Goal: Task Accomplishment & Management: Manage account settings

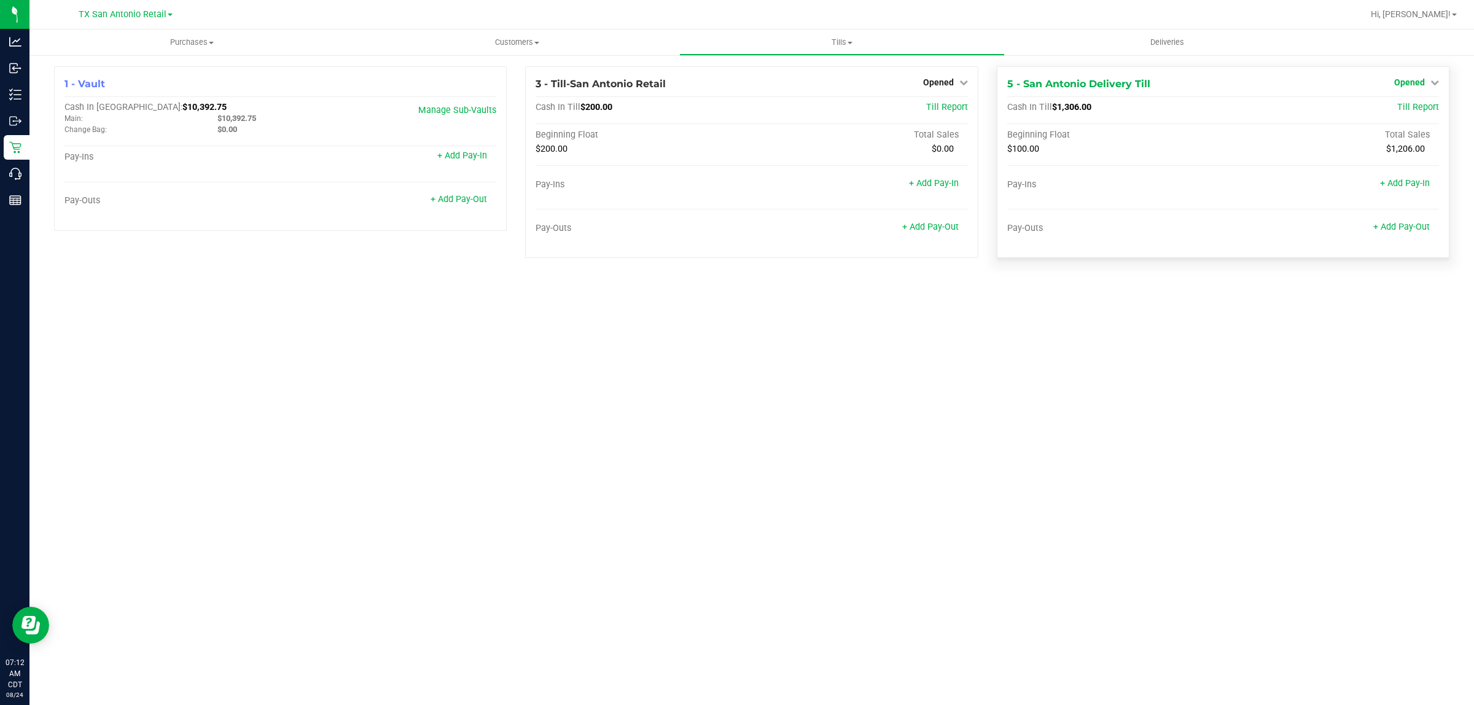
click at [1425, 84] on link "Opened" at bounding box center [1416, 82] width 45 height 10
click at [1414, 109] on link "Close Till" at bounding box center [1410, 108] width 33 height 10
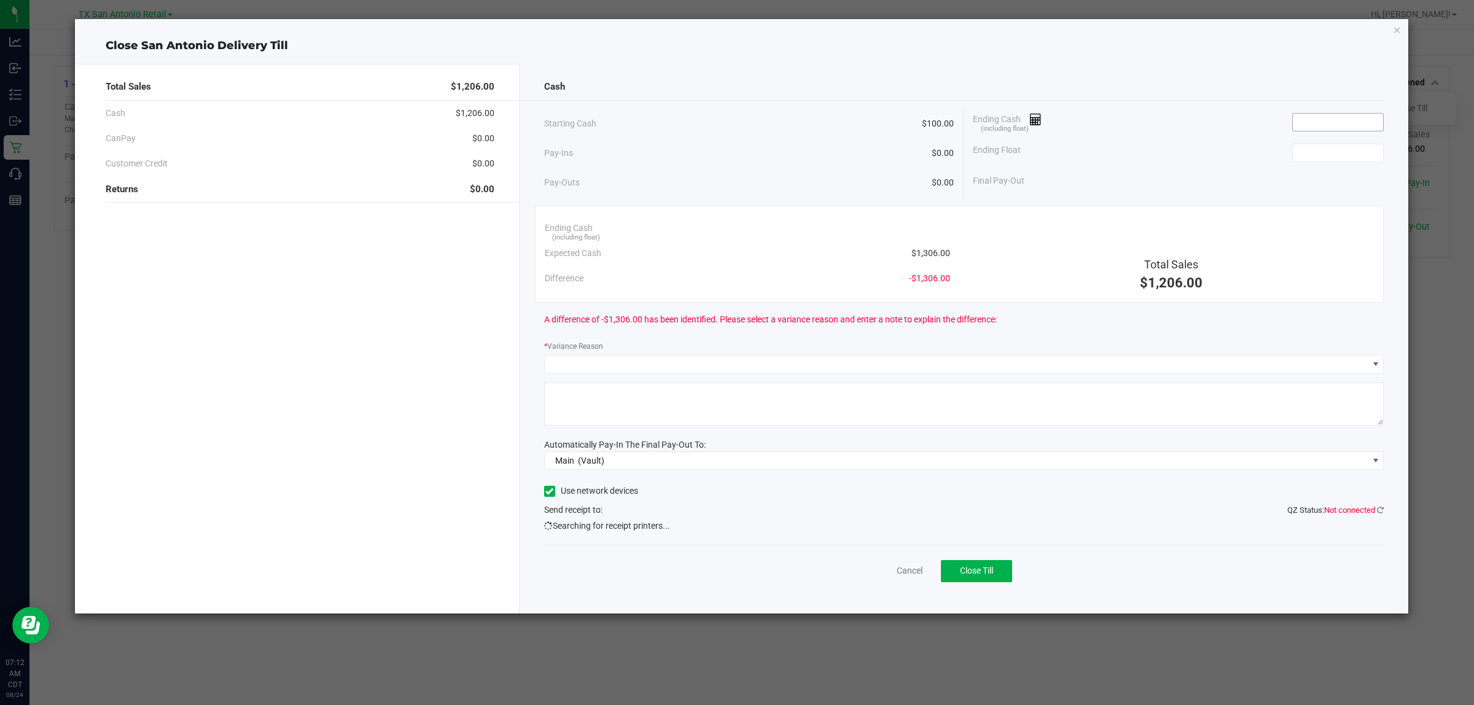
click at [1321, 123] on input at bounding box center [1338, 122] width 90 height 17
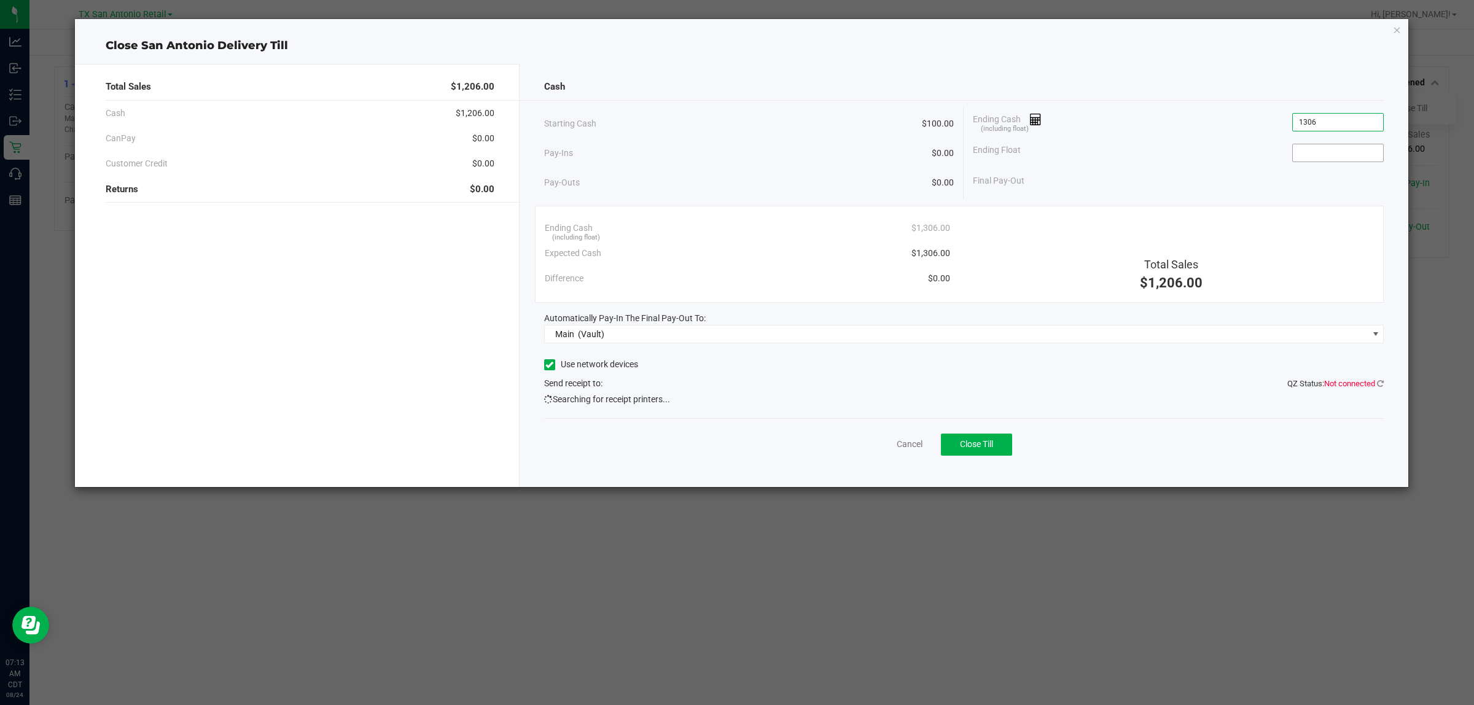
type input "$1,306.00"
click at [1328, 157] on input at bounding box center [1338, 152] width 90 height 17
type input "$100.00"
click at [1208, 155] on div "Ending Float $100.00" at bounding box center [1178, 153] width 411 height 31
click at [993, 445] on span "Close Till" at bounding box center [976, 444] width 33 height 10
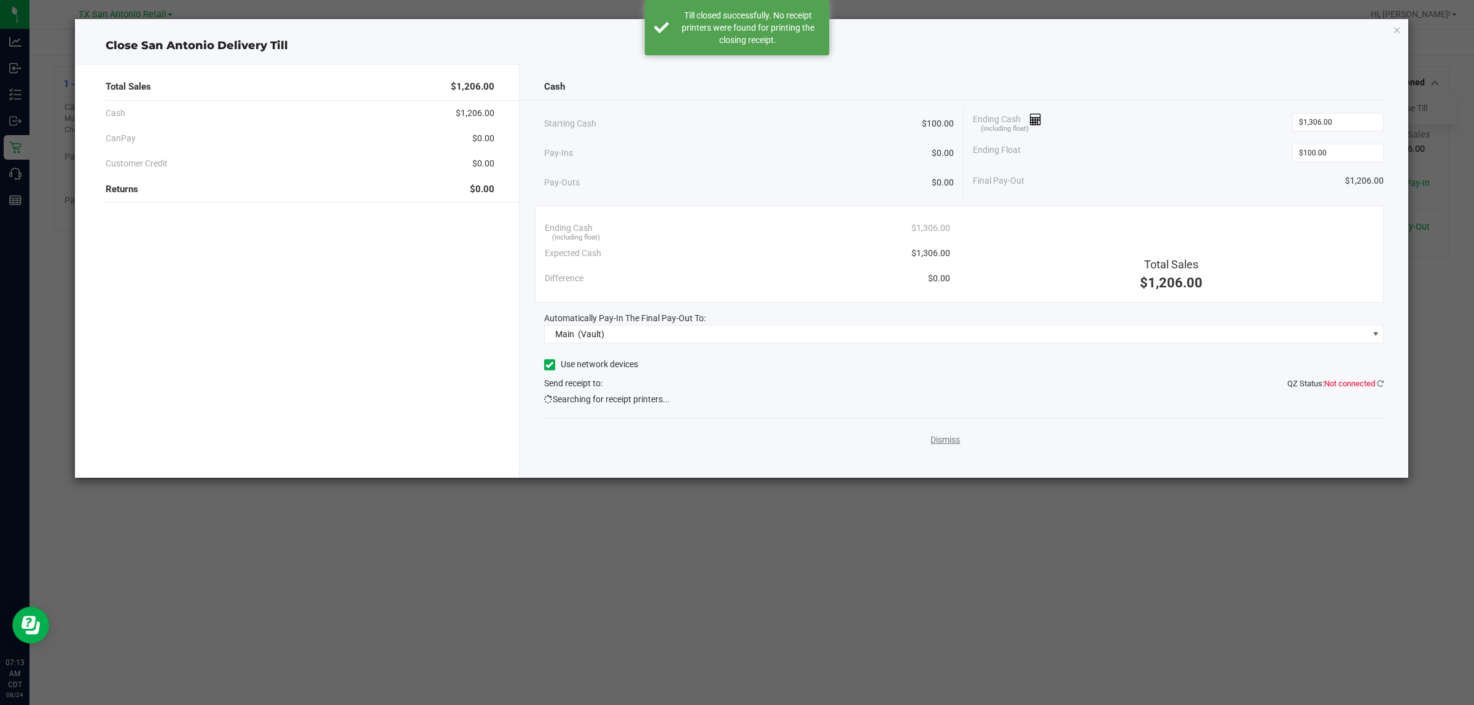
click at [946, 442] on link "Dismiss" at bounding box center [945, 440] width 29 height 13
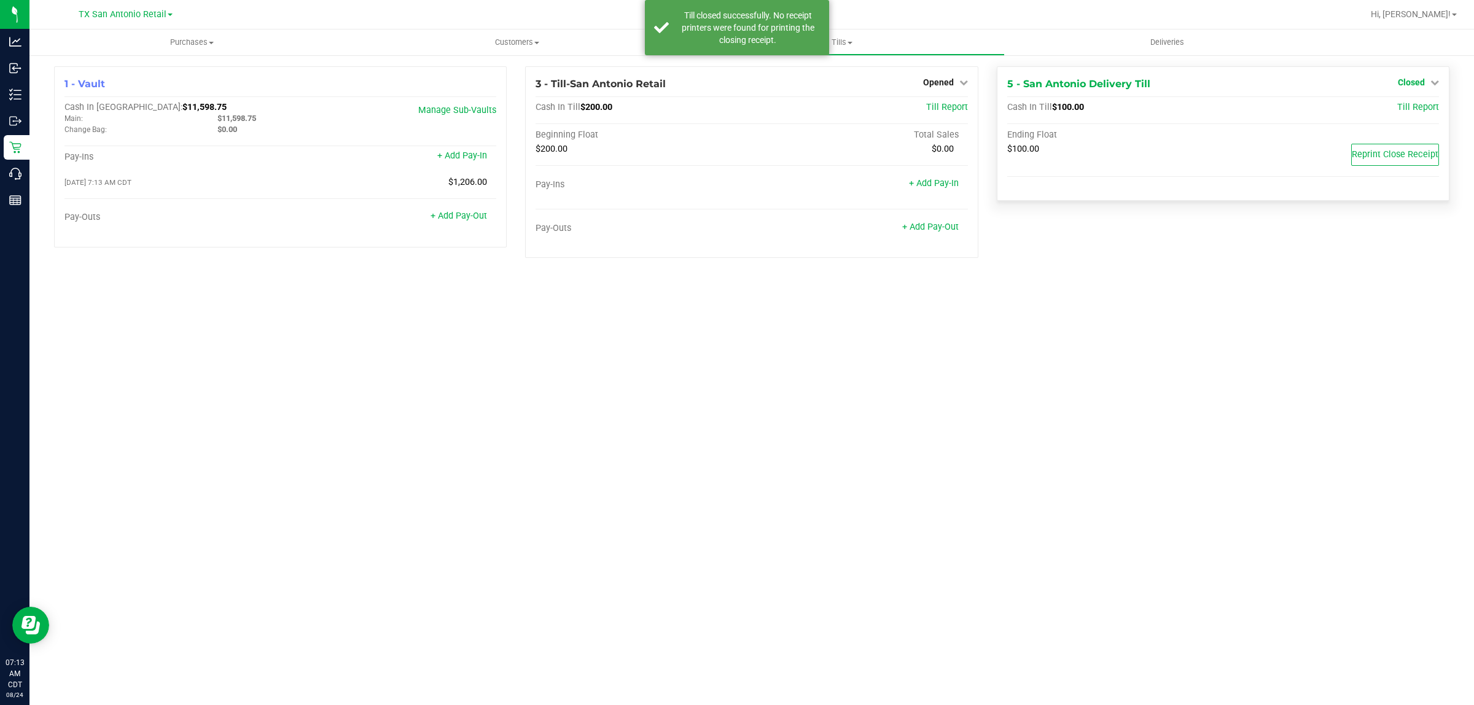
click at [1419, 81] on span "Closed" at bounding box center [1411, 82] width 27 height 10
click at [1414, 103] on link "Open Till" at bounding box center [1411, 108] width 33 height 10
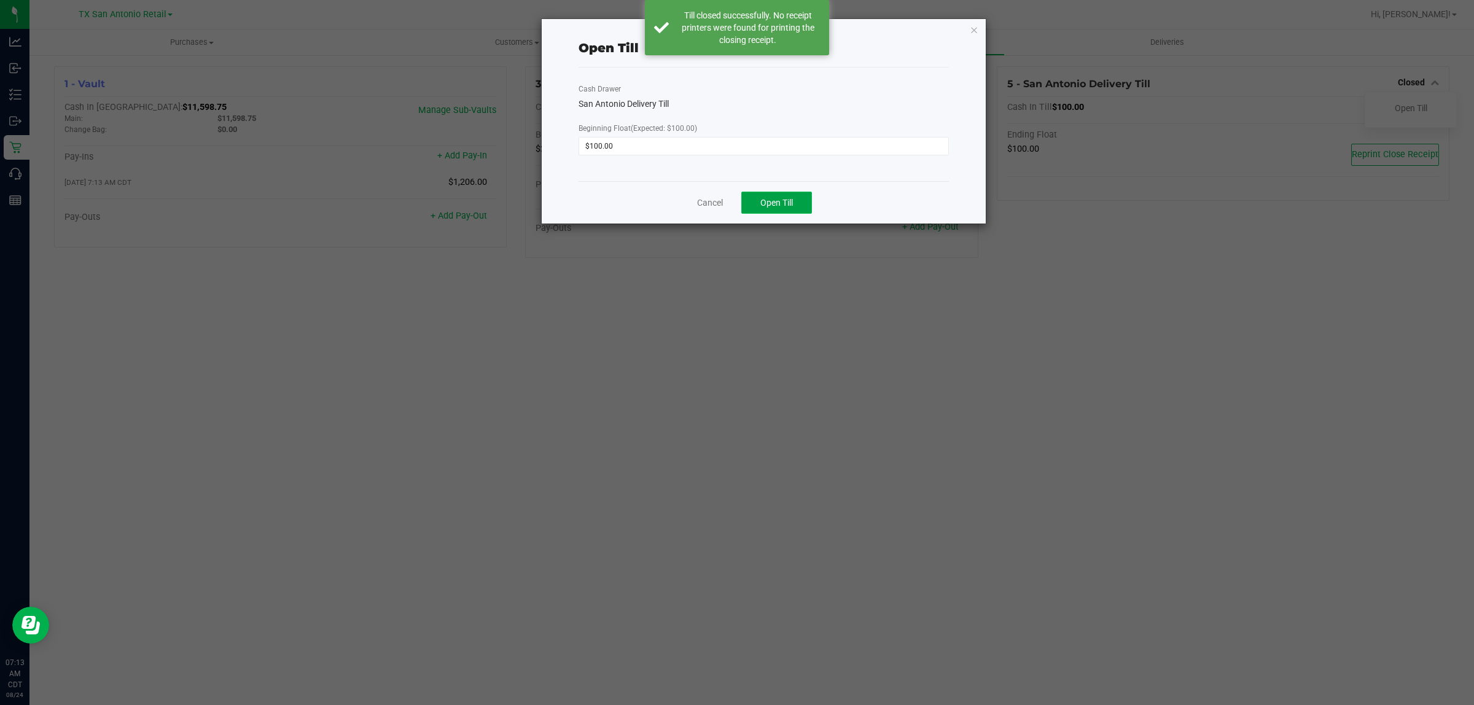
click at [789, 197] on button "Open Till" at bounding box center [776, 203] width 71 height 22
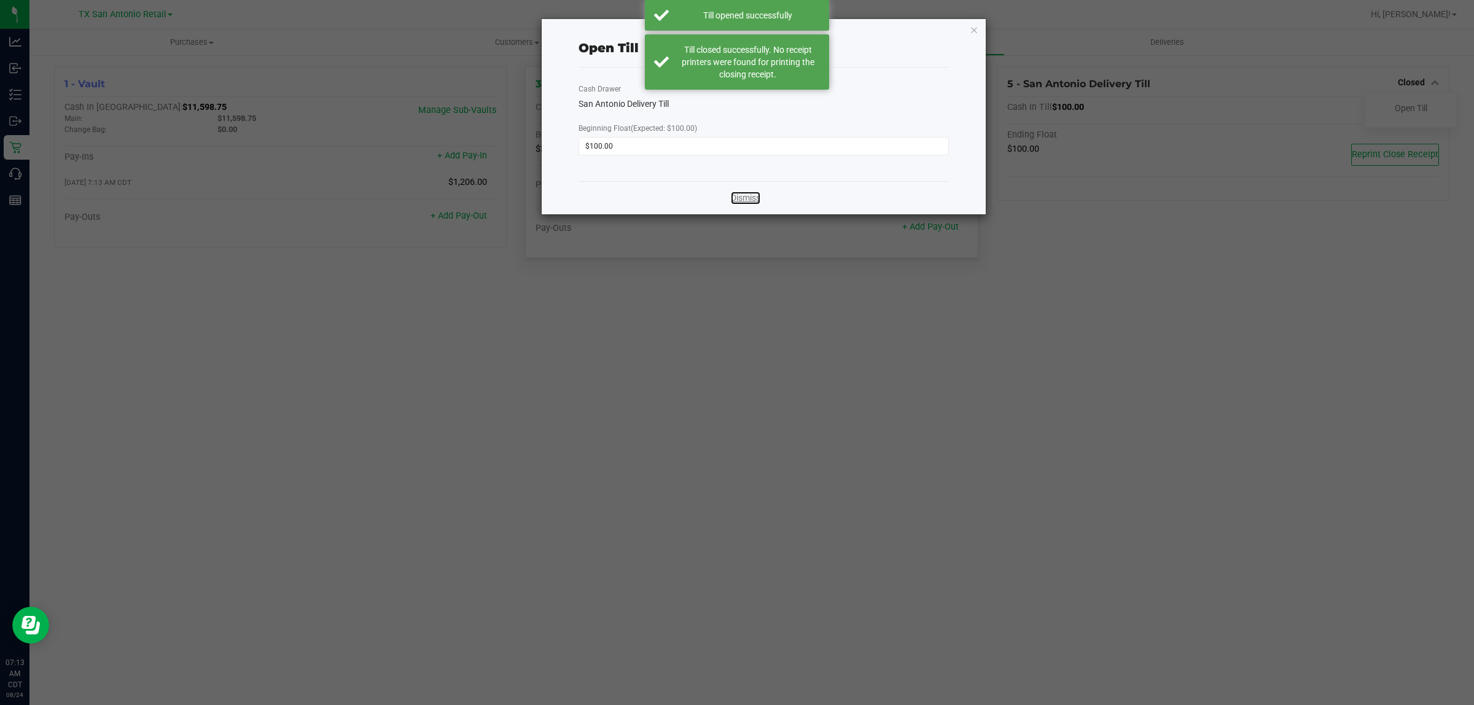
click at [743, 201] on link "Dismiss" at bounding box center [745, 198] width 29 height 13
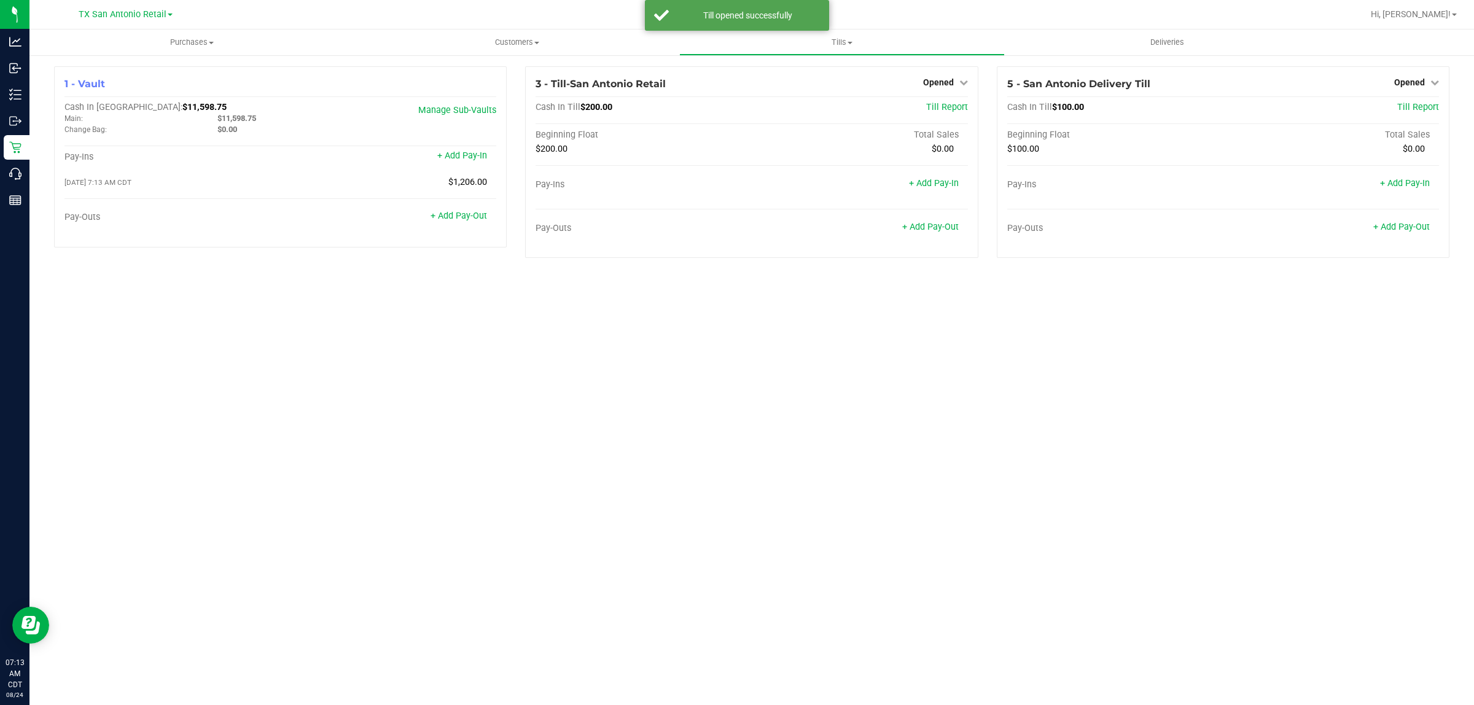
click at [481, 437] on div "Purchases Summary of purchases Fulfillment All purchases Customers All customer…" at bounding box center [751, 367] width 1445 height 676
click at [136, 13] on span "TX San Antonio Retail" at bounding box center [123, 14] width 88 height 11
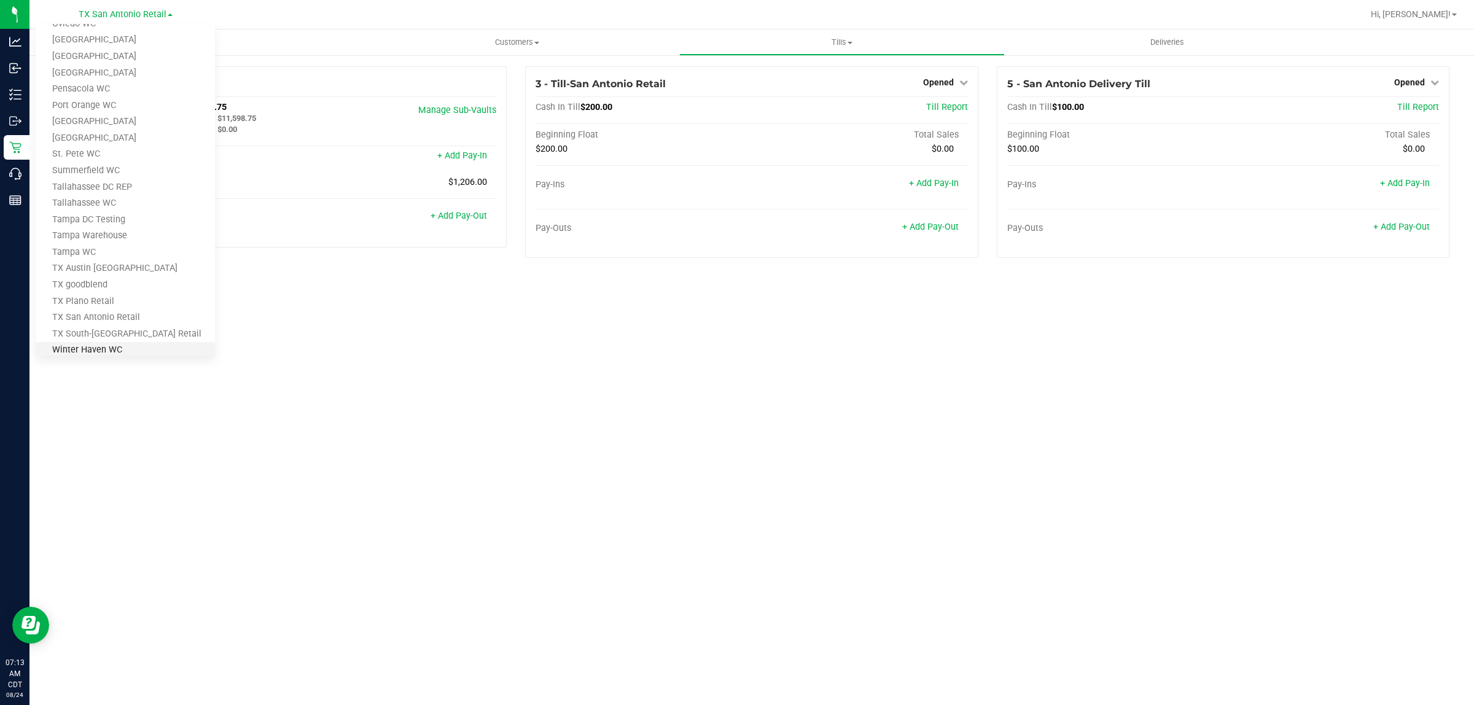
scroll to position [537, 0]
click at [106, 251] on link "TX Plano Retail" at bounding box center [125, 257] width 179 height 17
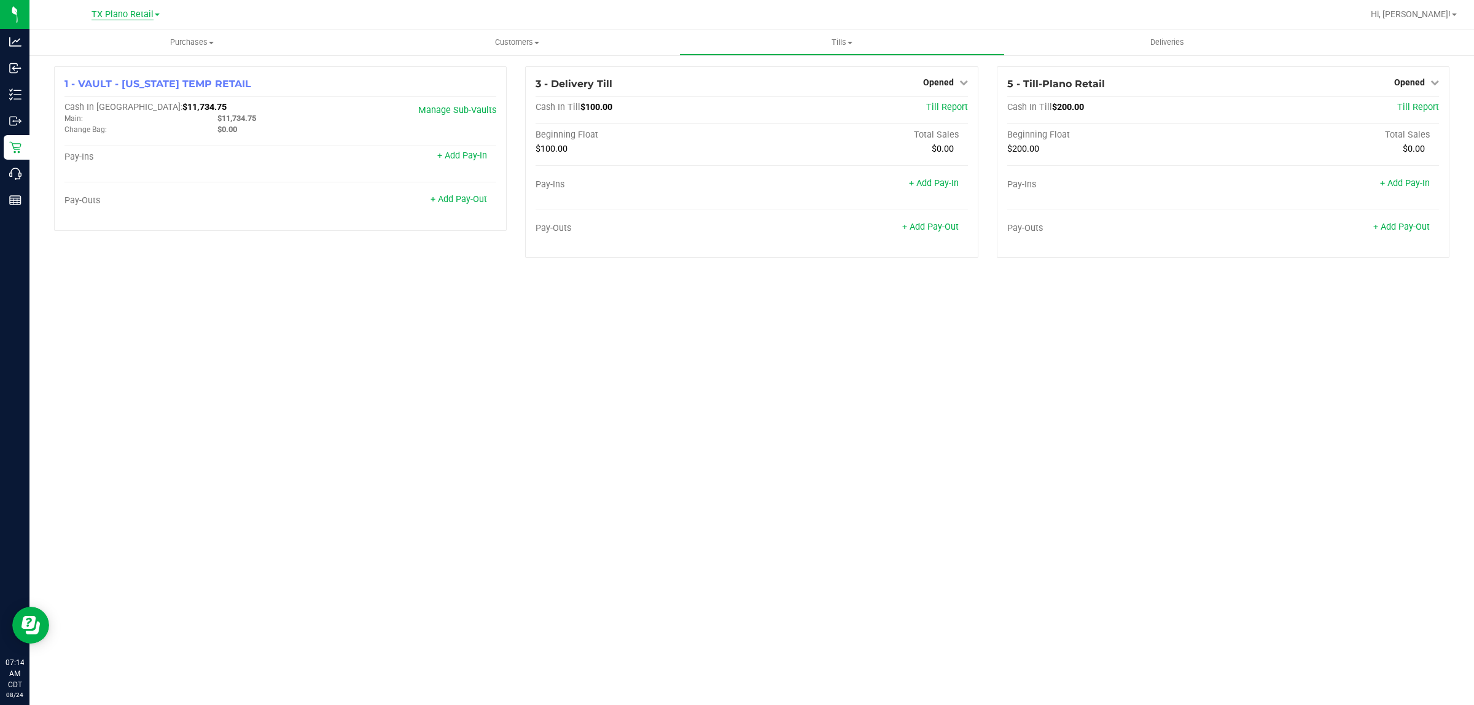
click at [115, 15] on span "TX Plano Retail" at bounding box center [123, 14] width 62 height 11
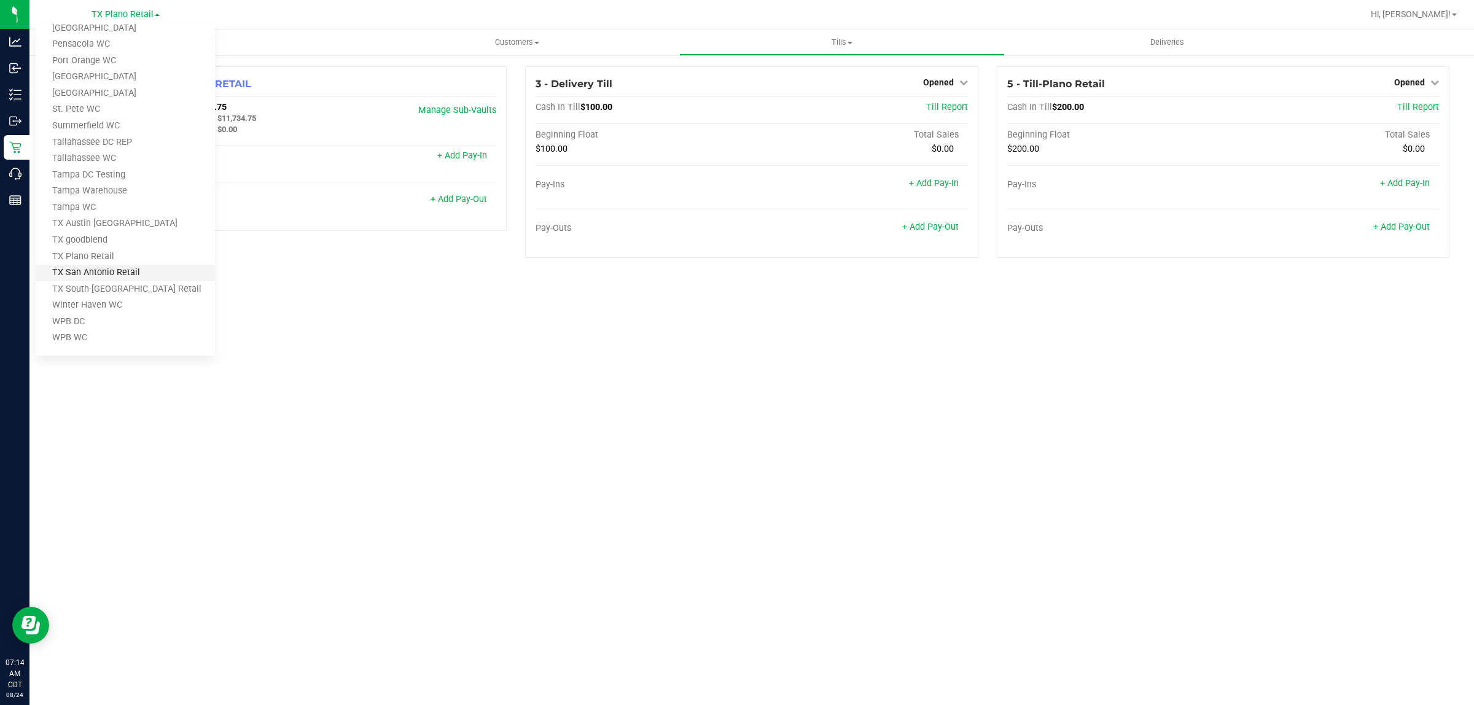
click at [115, 268] on link "TX San Antonio Retail" at bounding box center [125, 273] width 179 height 17
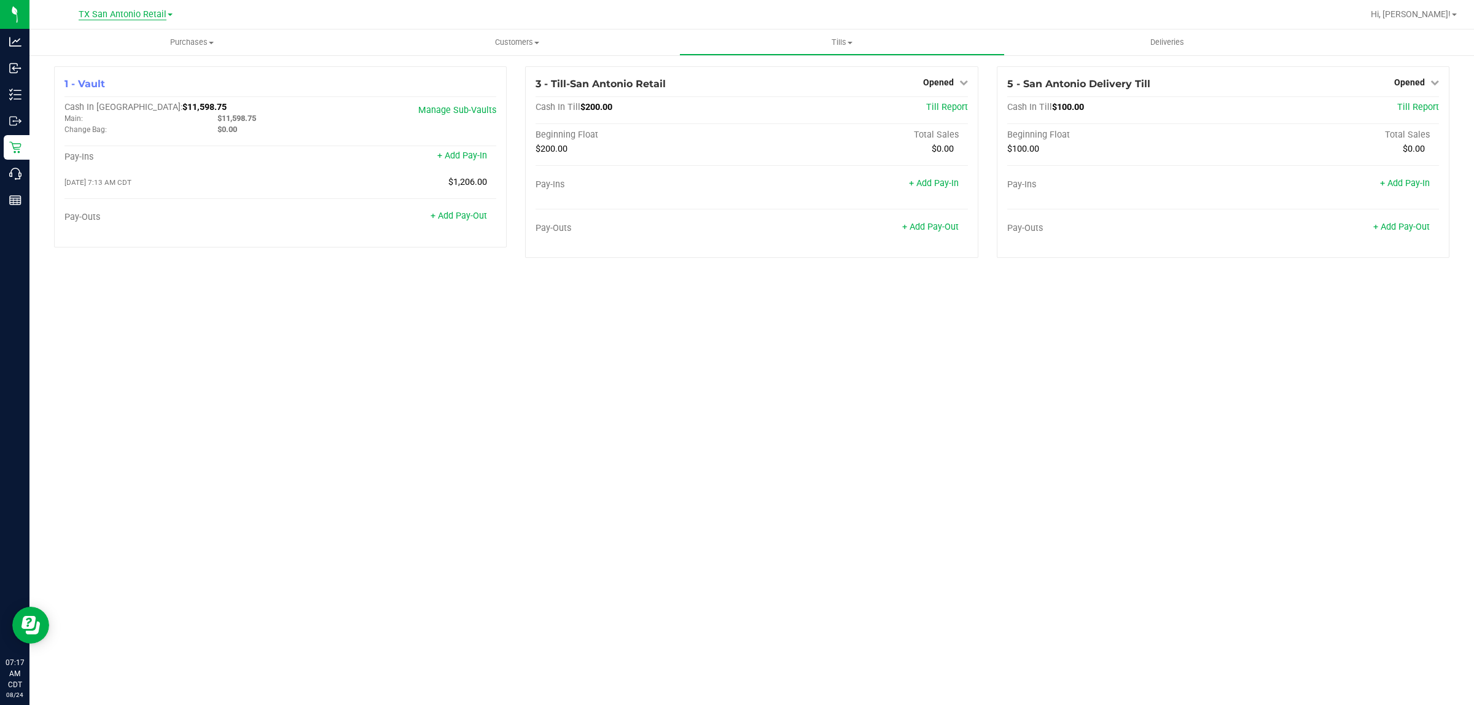
click at [125, 12] on span "TX San Antonio Retail" at bounding box center [123, 14] width 88 height 11
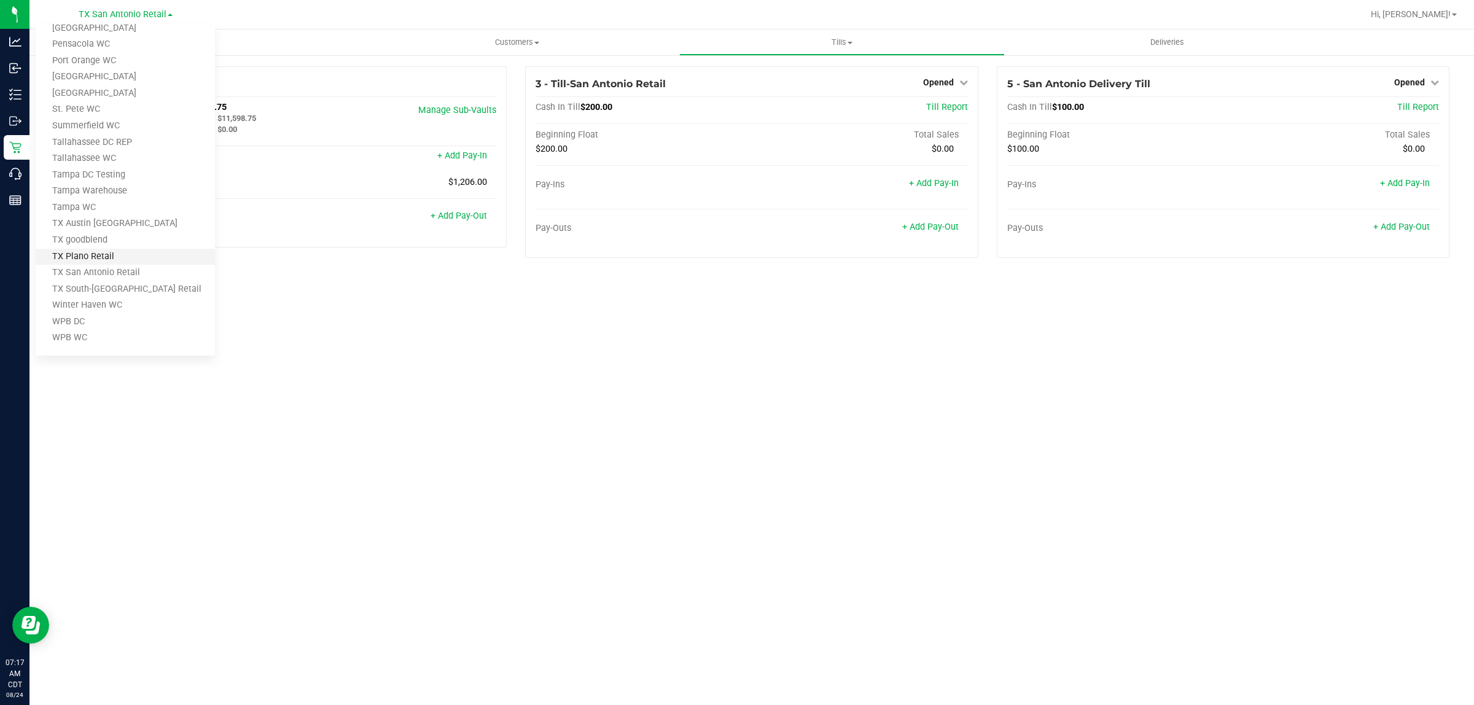
click at [90, 255] on link "TX Plano Retail" at bounding box center [125, 257] width 179 height 17
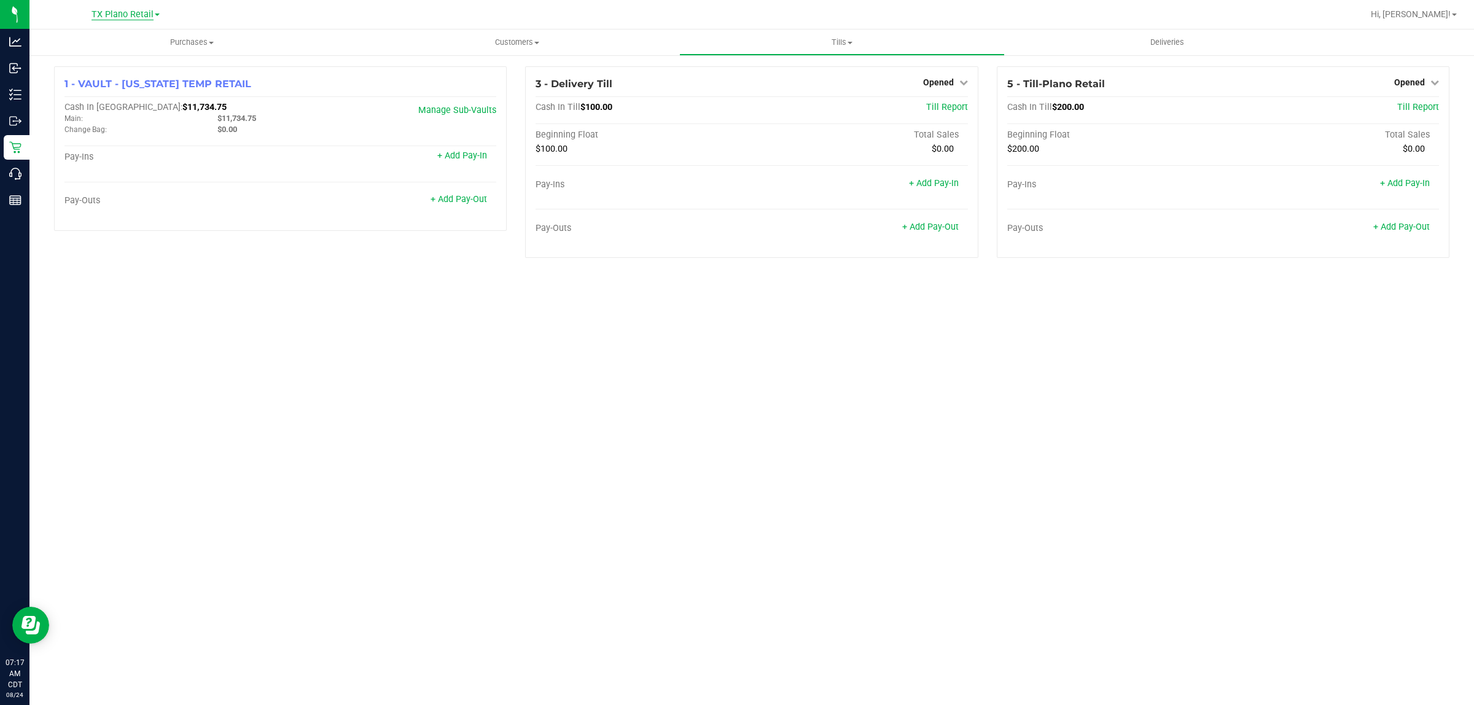
click at [97, 14] on span "TX Plano Retail" at bounding box center [123, 14] width 62 height 11
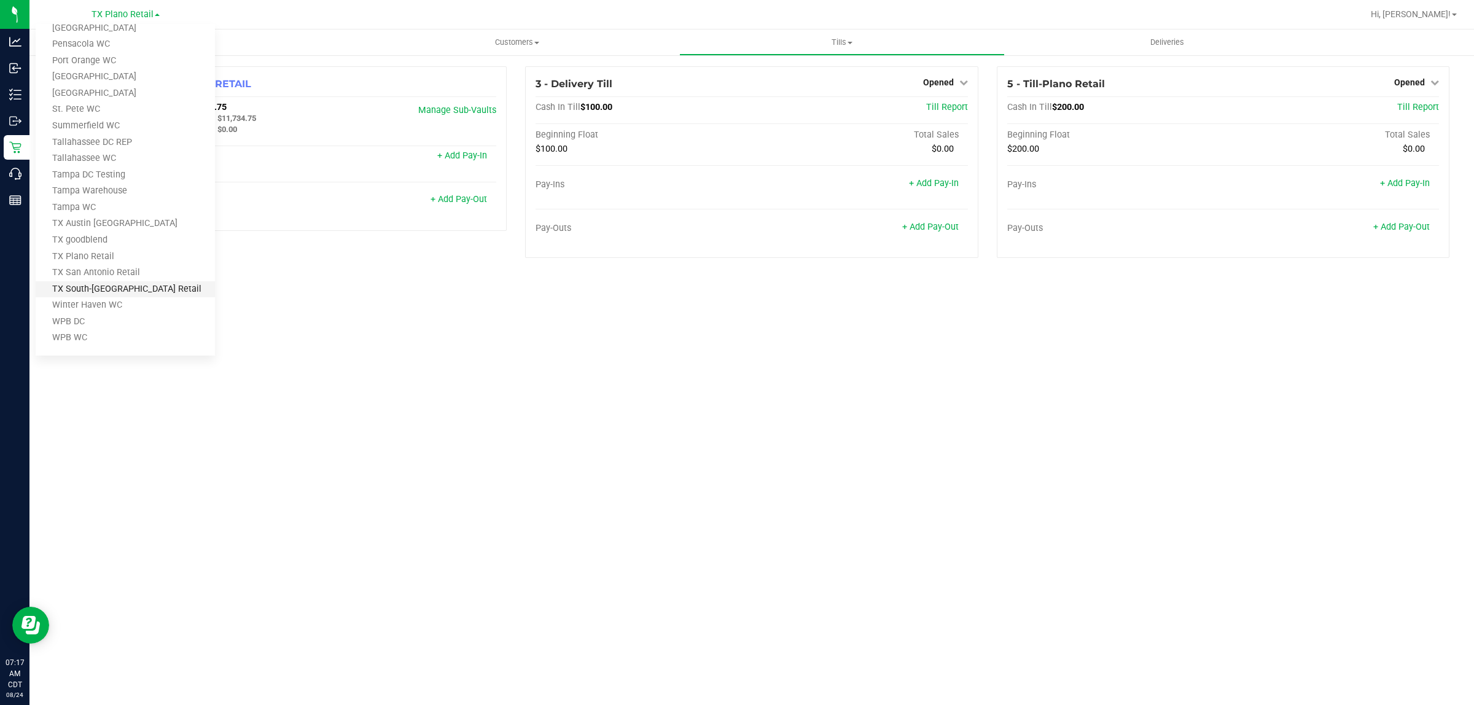
click at [96, 283] on link "TX South-[GEOGRAPHIC_DATA] Retail" at bounding box center [125, 289] width 179 height 17
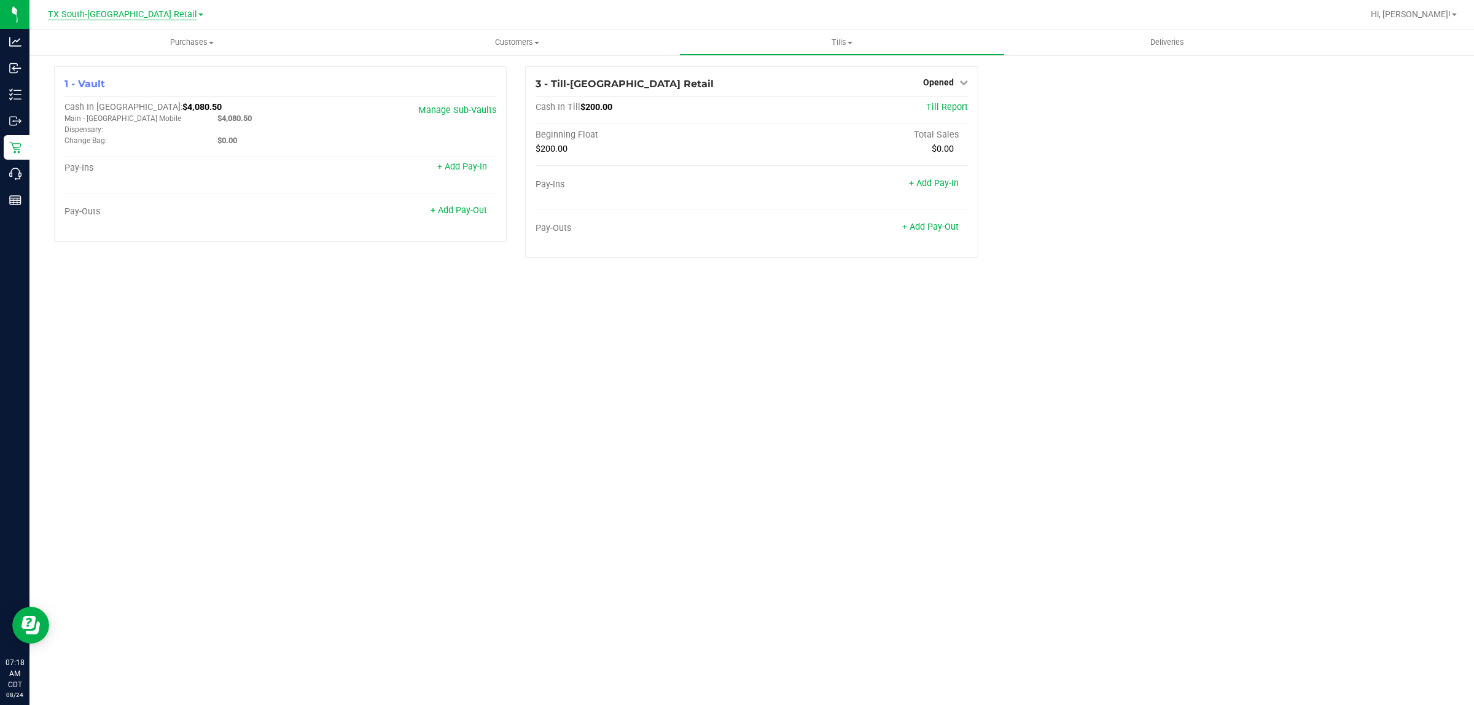
click at [132, 17] on span "TX South-[GEOGRAPHIC_DATA] Retail" at bounding box center [122, 14] width 149 height 11
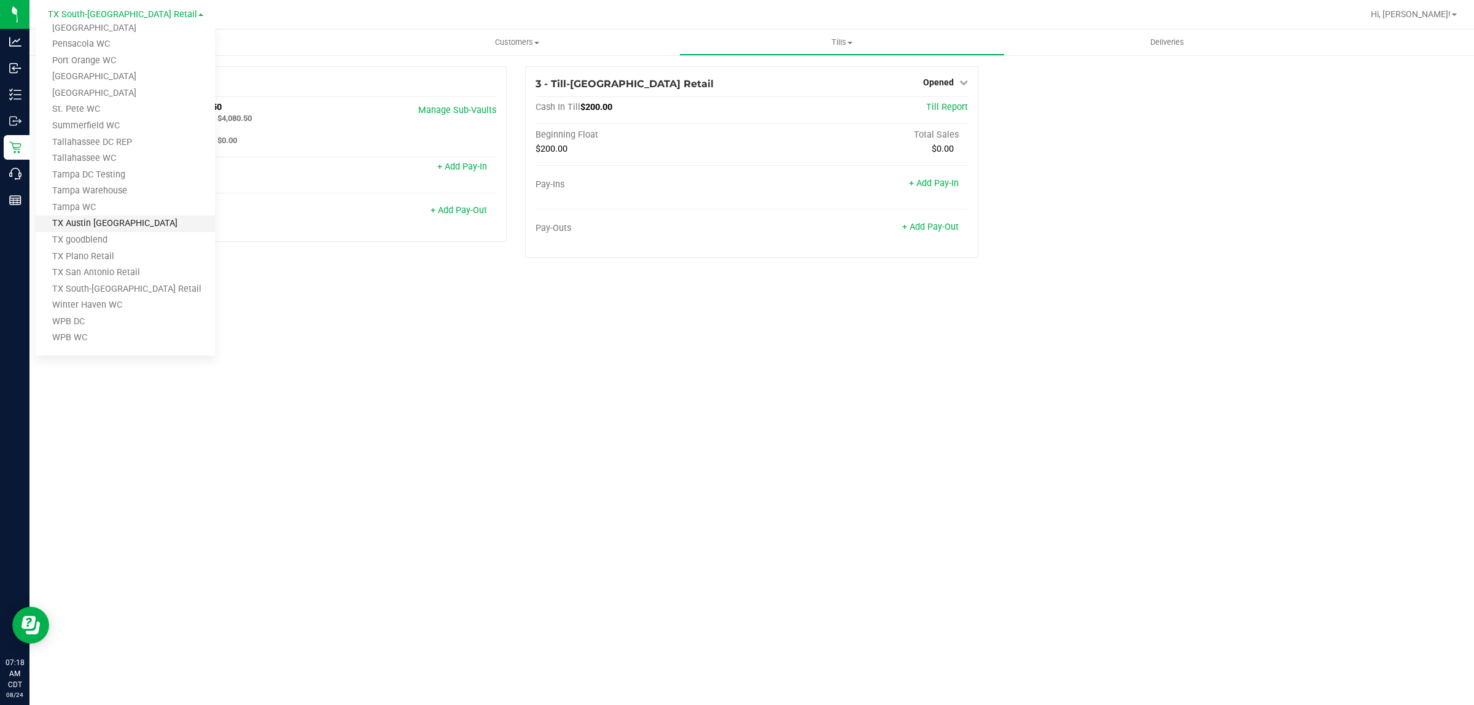
click at [106, 221] on link "TX Austin [GEOGRAPHIC_DATA]" at bounding box center [125, 224] width 179 height 17
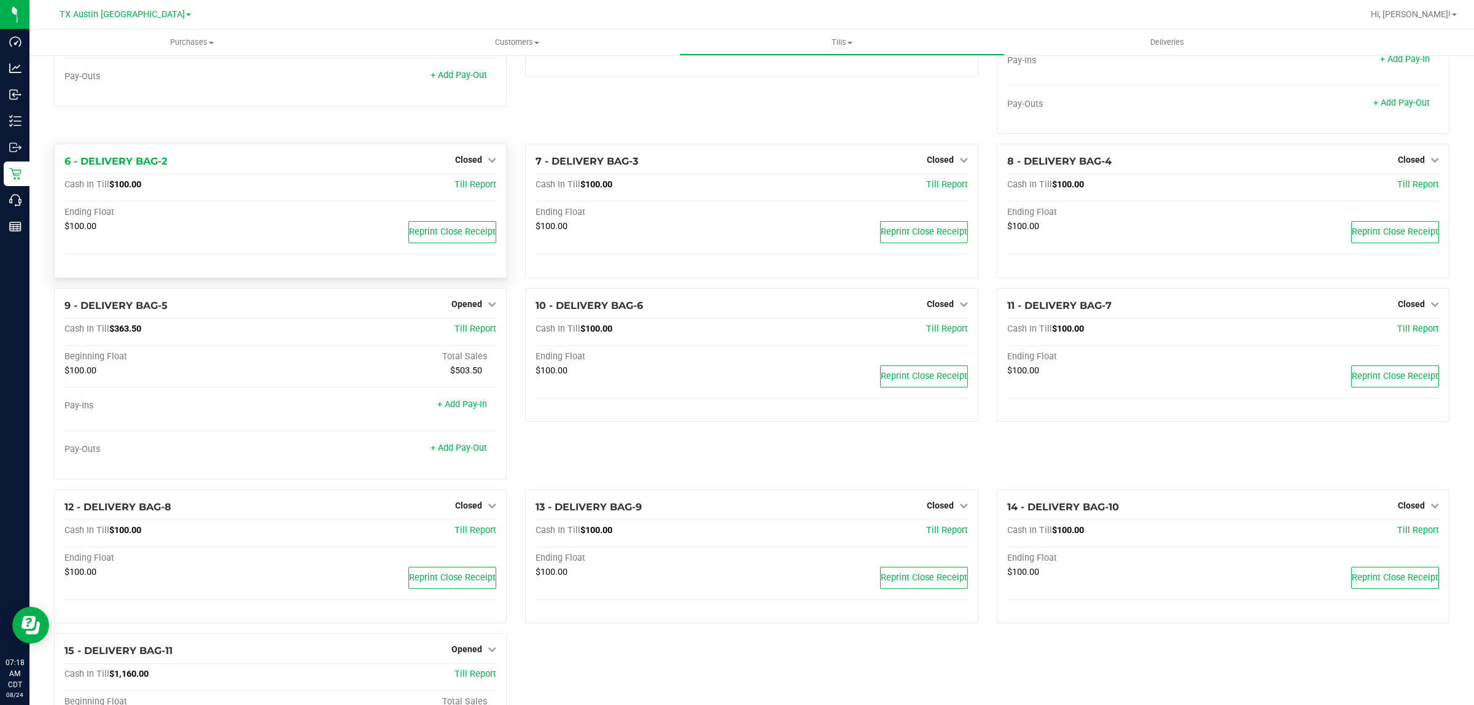
scroll to position [154, 0]
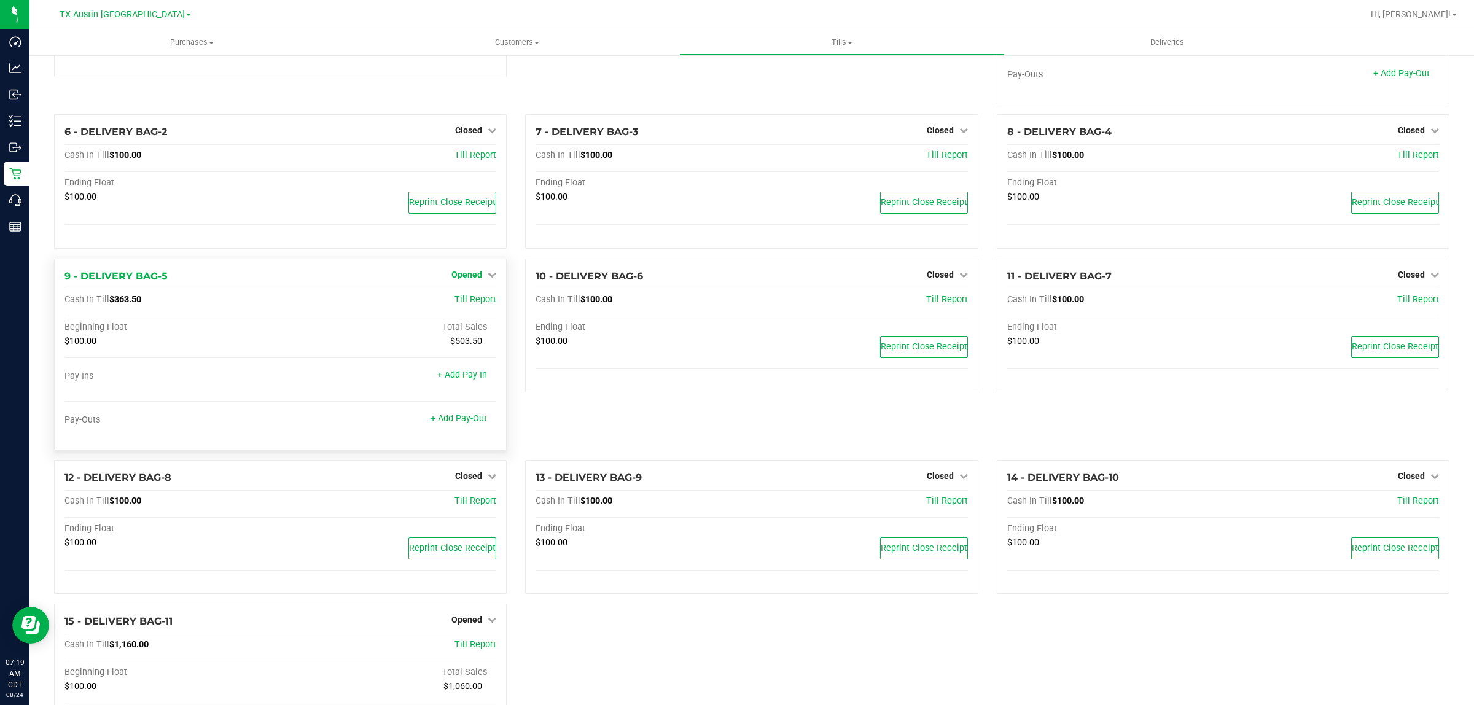
click at [474, 275] on span "Opened" at bounding box center [466, 275] width 31 height 10
click at [462, 300] on link "Close Till" at bounding box center [468, 300] width 33 height 10
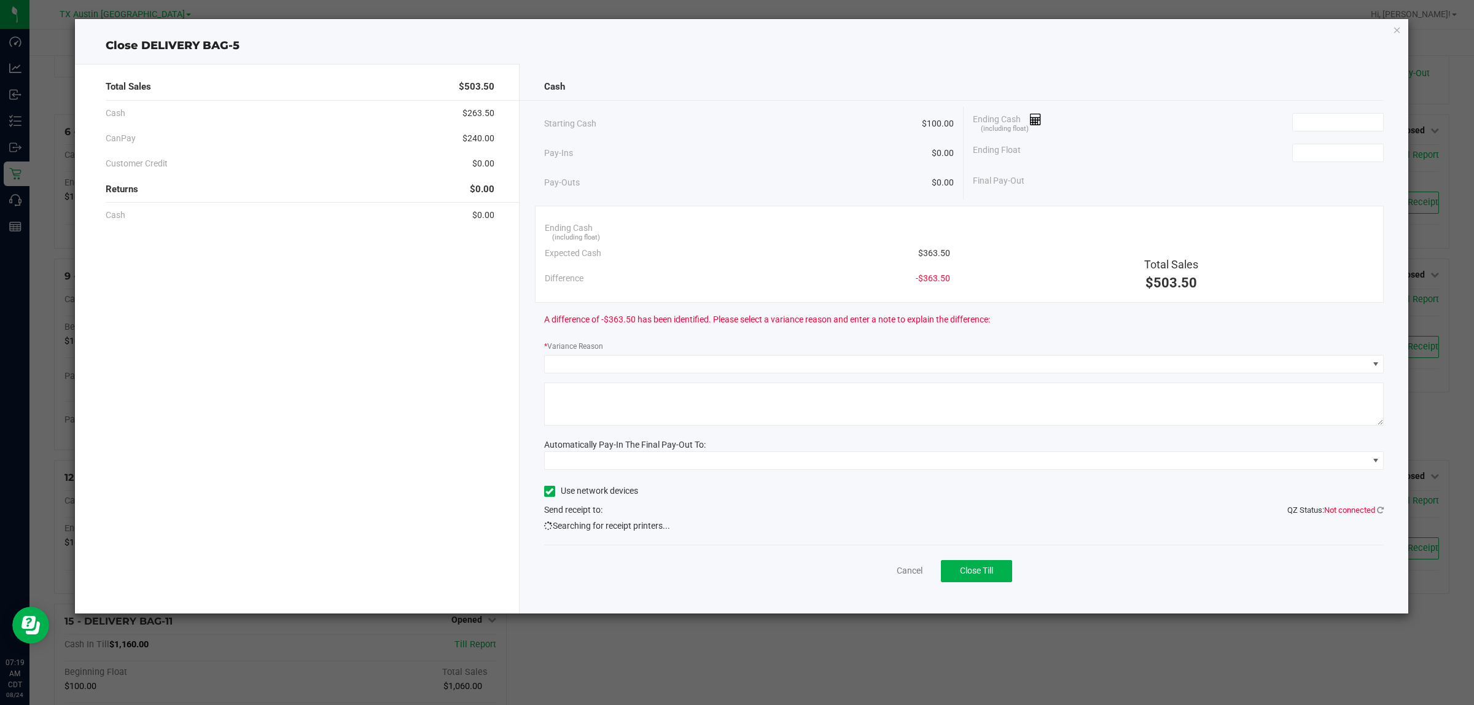
click at [1336, 111] on div "Ending Cash (including float)" at bounding box center [1178, 122] width 411 height 31
click at [1334, 120] on input at bounding box center [1338, 122] width 90 height 17
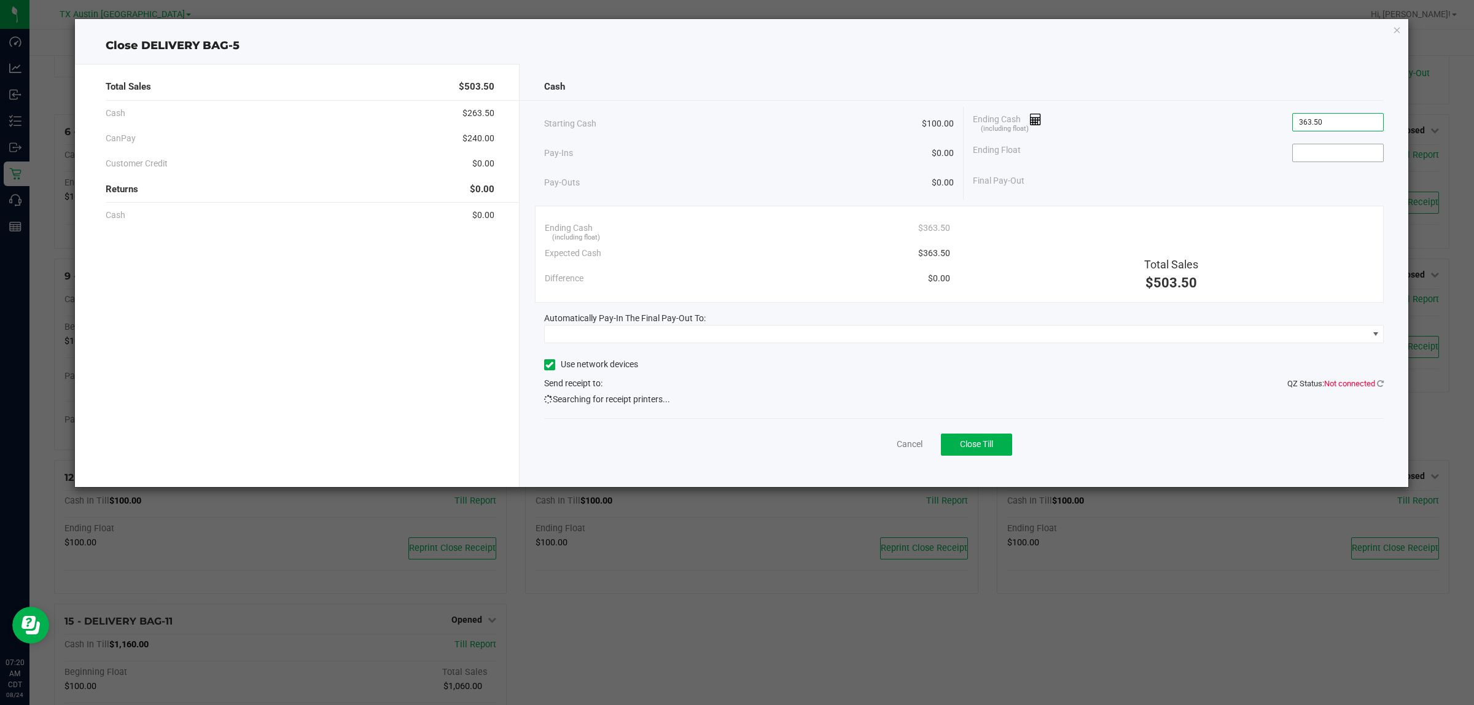
type input "$363.50"
click at [1324, 158] on input at bounding box center [1338, 152] width 90 height 17
type input "$100.00"
click at [1201, 136] on div "Ending Cash (including float) $363.50" at bounding box center [1178, 122] width 411 height 31
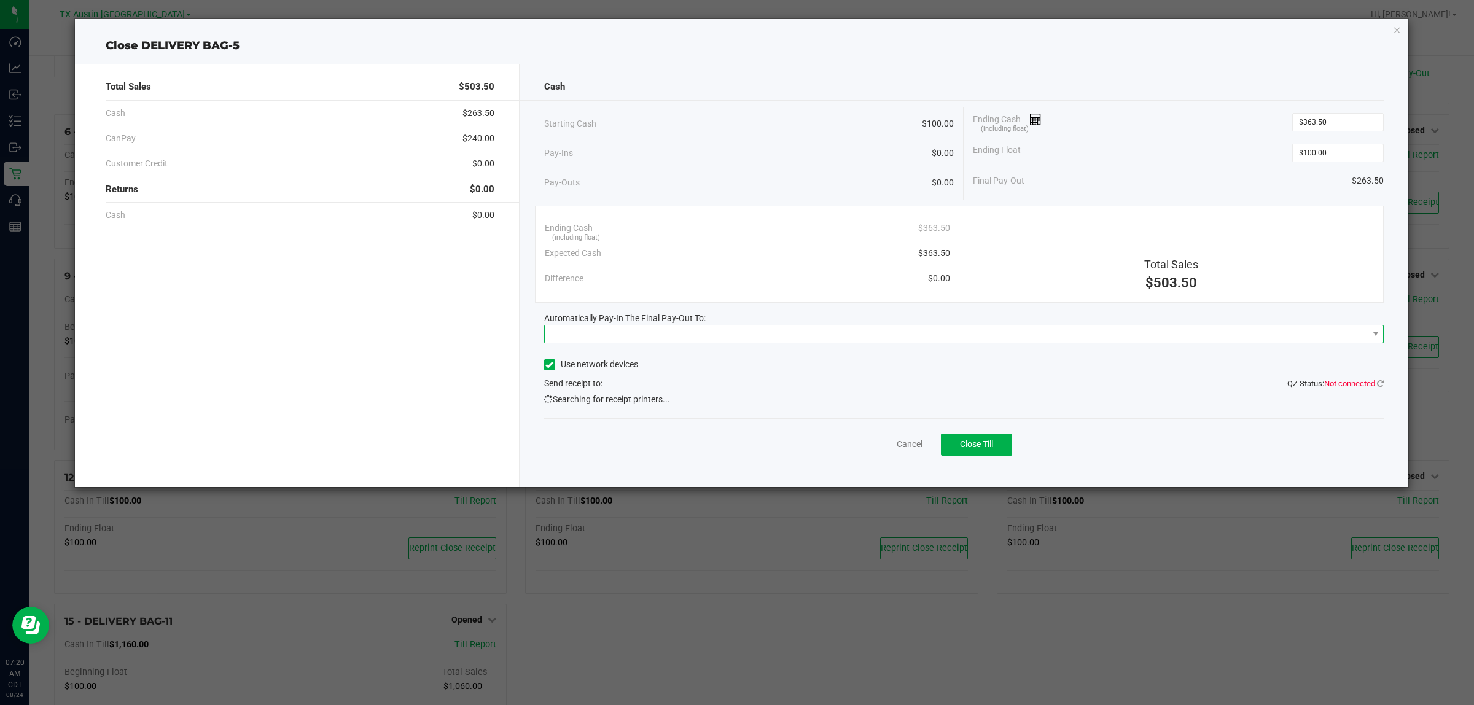
click at [1002, 335] on span at bounding box center [957, 334] width 824 height 17
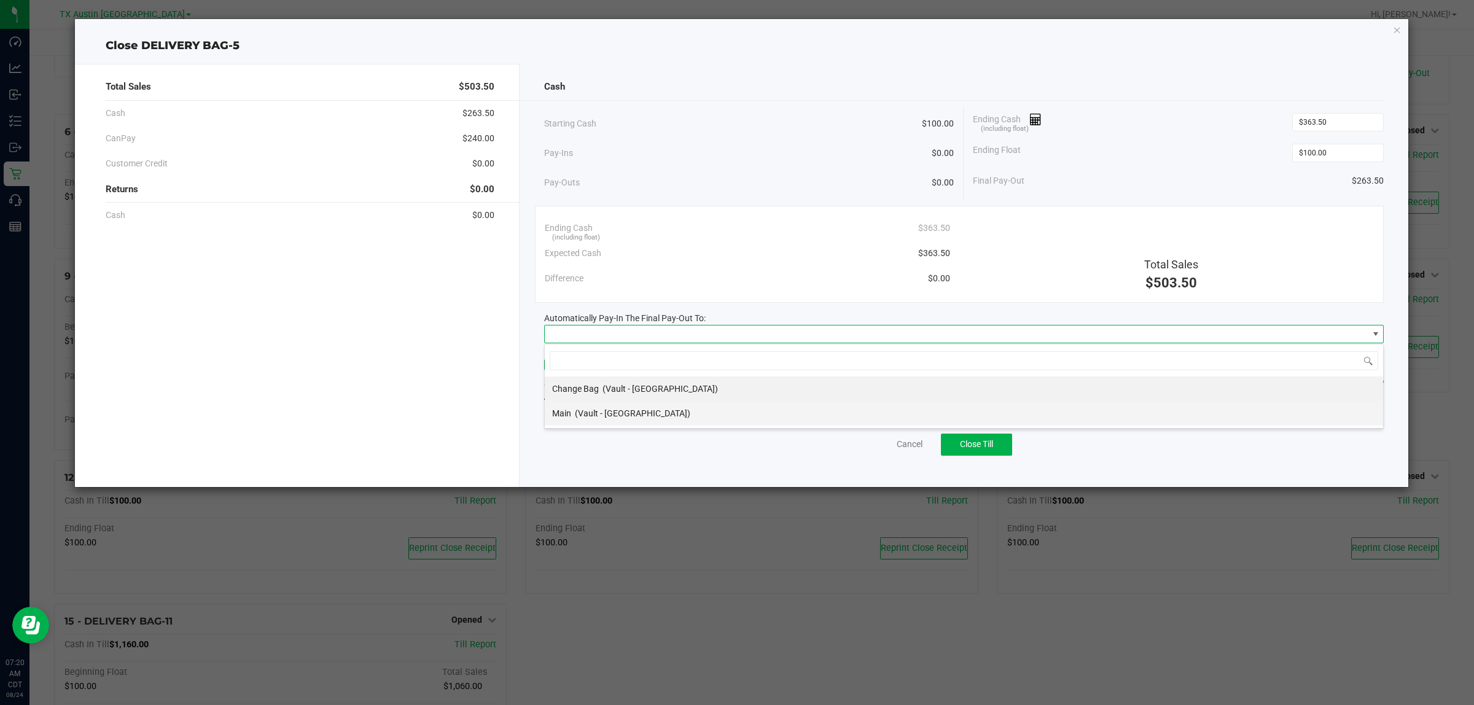
click at [607, 419] on div "Main (Vault - Austin DC)" at bounding box center [621, 413] width 138 height 22
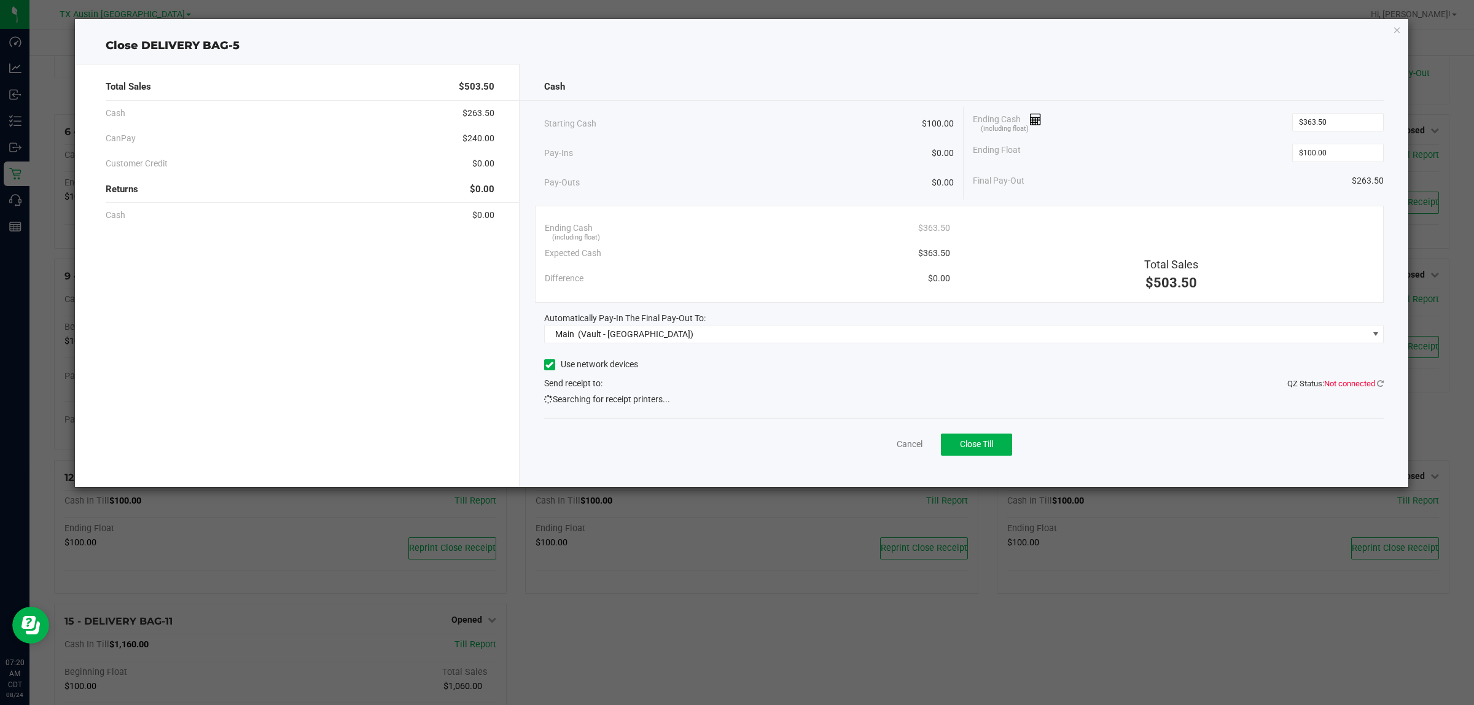
click at [732, 462] on div "Cancel Close Till" at bounding box center [964, 441] width 840 height 47
click at [996, 449] on button "Close Till" at bounding box center [976, 445] width 71 height 22
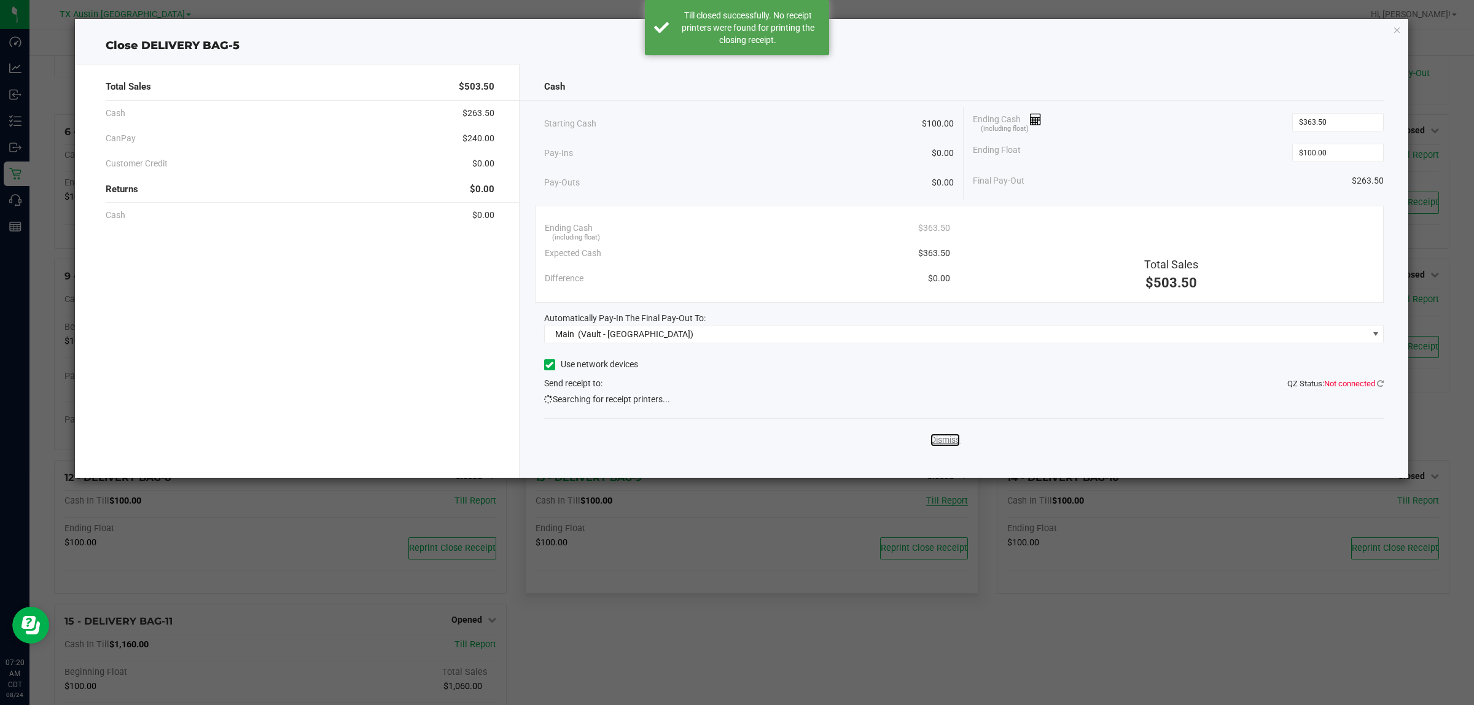
click at [942, 445] on link "Dismiss" at bounding box center [945, 440] width 29 height 13
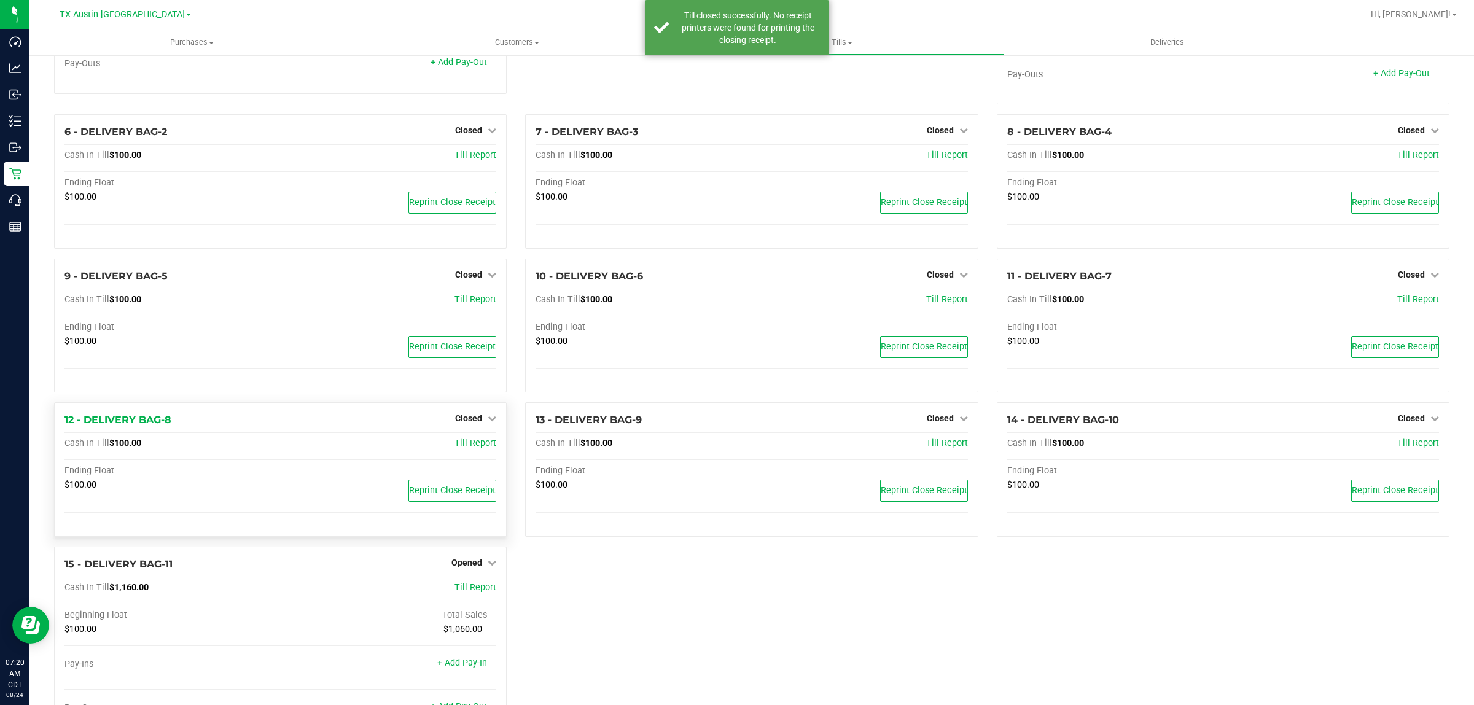
scroll to position [211, 0]
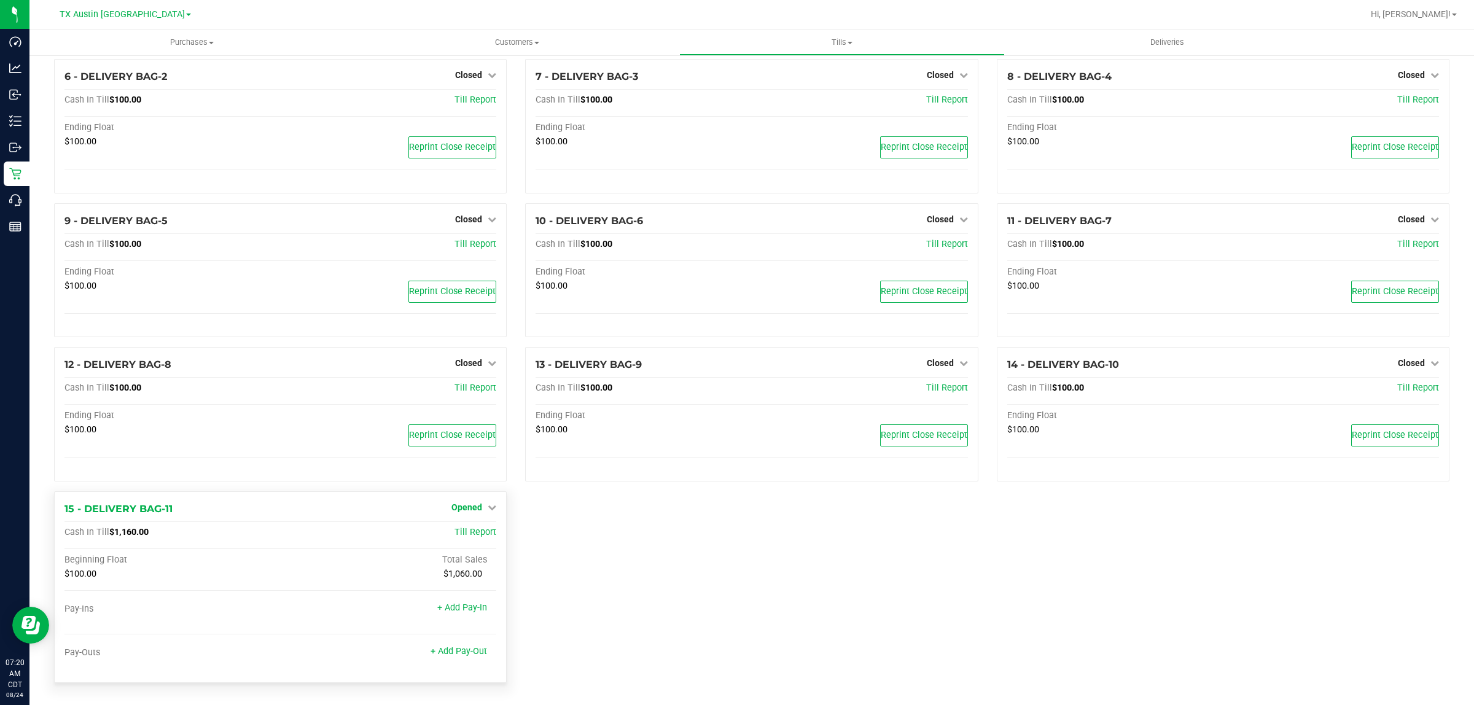
click at [479, 510] on link "Opened" at bounding box center [473, 507] width 45 height 10
click at [474, 535] on link "Close Till" at bounding box center [468, 533] width 33 height 10
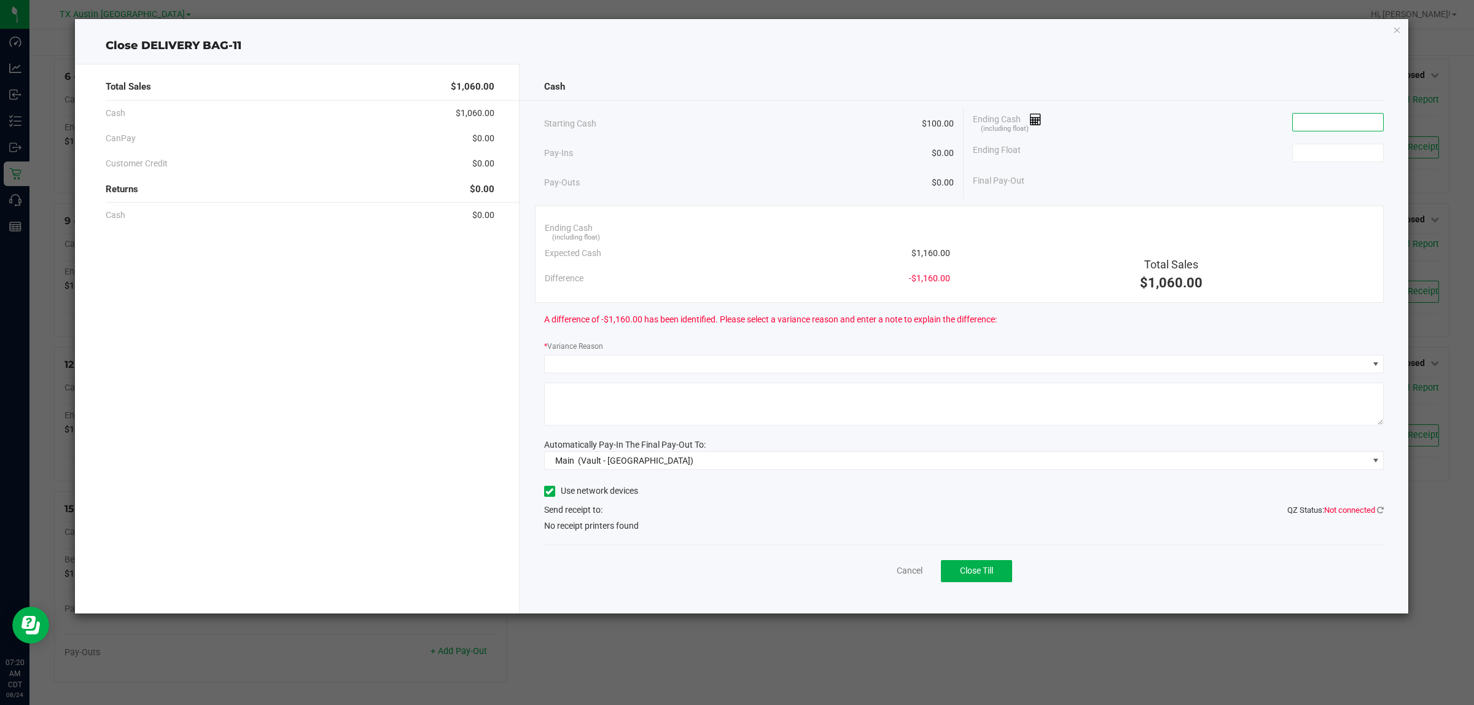
click at [1333, 121] on input at bounding box center [1338, 122] width 90 height 17
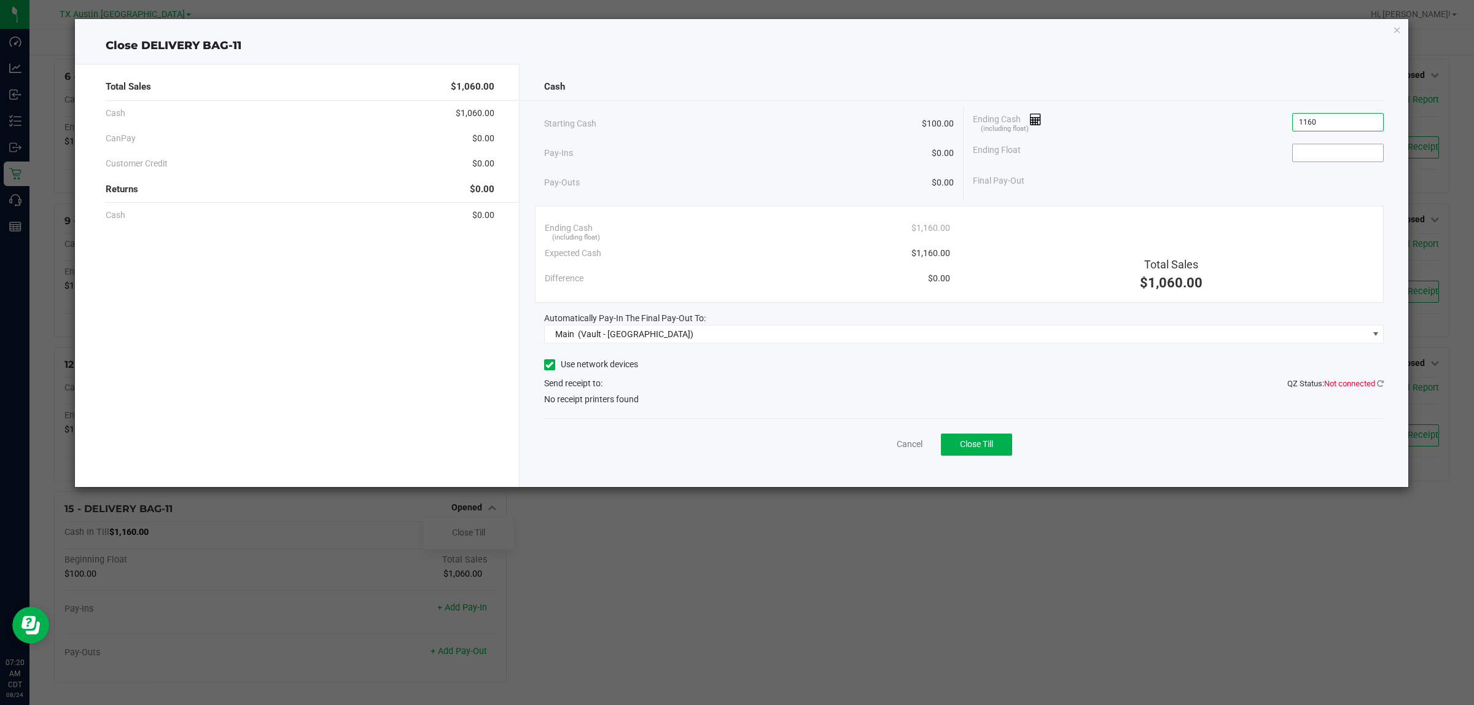
type input "$1,160.00"
click at [1333, 146] on input at bounding box center [1338, 152] width 90 height 17
type input "$100.00"
click at [1199, 130] on div "Ending Cash (including float) $1,160.00" at bounding box center [1178, 122] width 411 height 31
click at [728, 468] on div "Cash Starting Cash $100.00 Pay-Ins $0.00 Pay-Outs $0.00 Ending Cash (including …" at bounding box center [964, 275] width 889 height 423
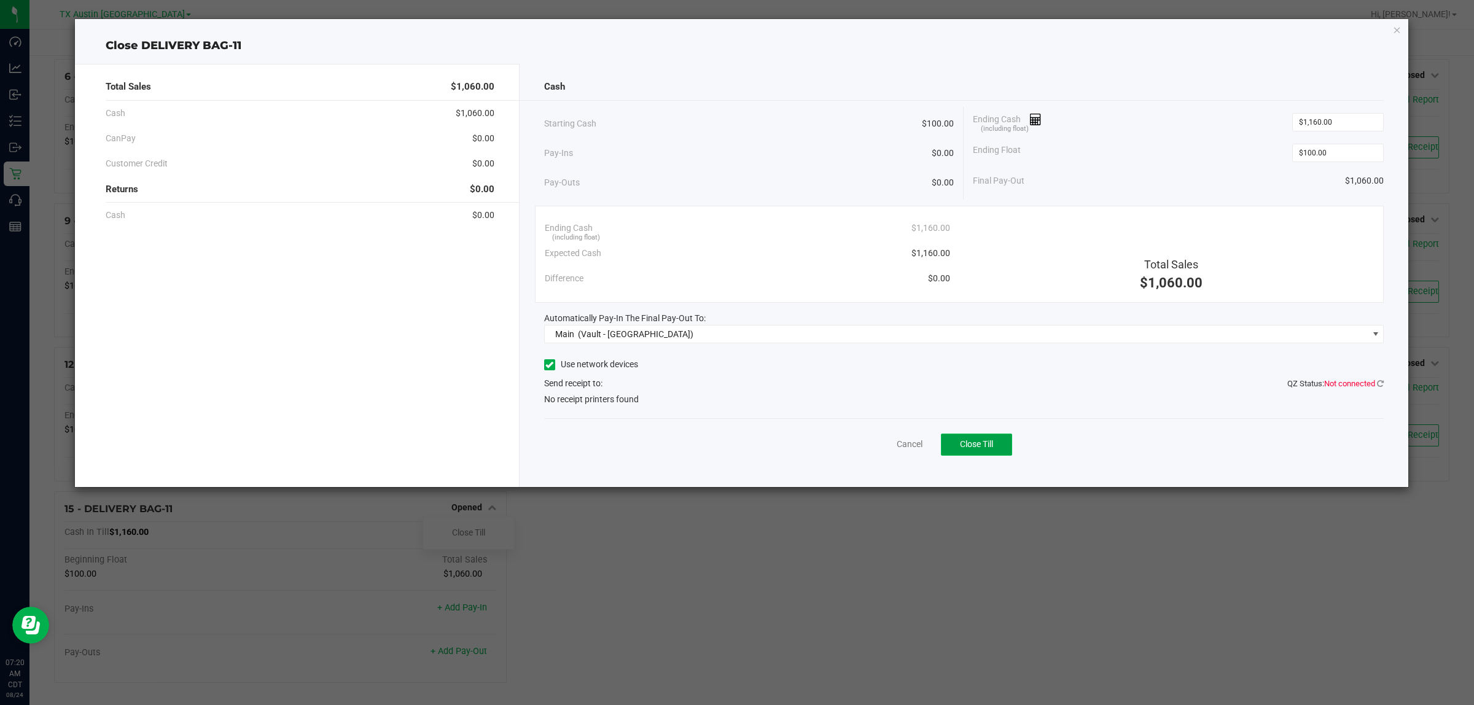
click at [975, 444] on span "Close Till" at bounding box center [976, 444] width 33 height 10
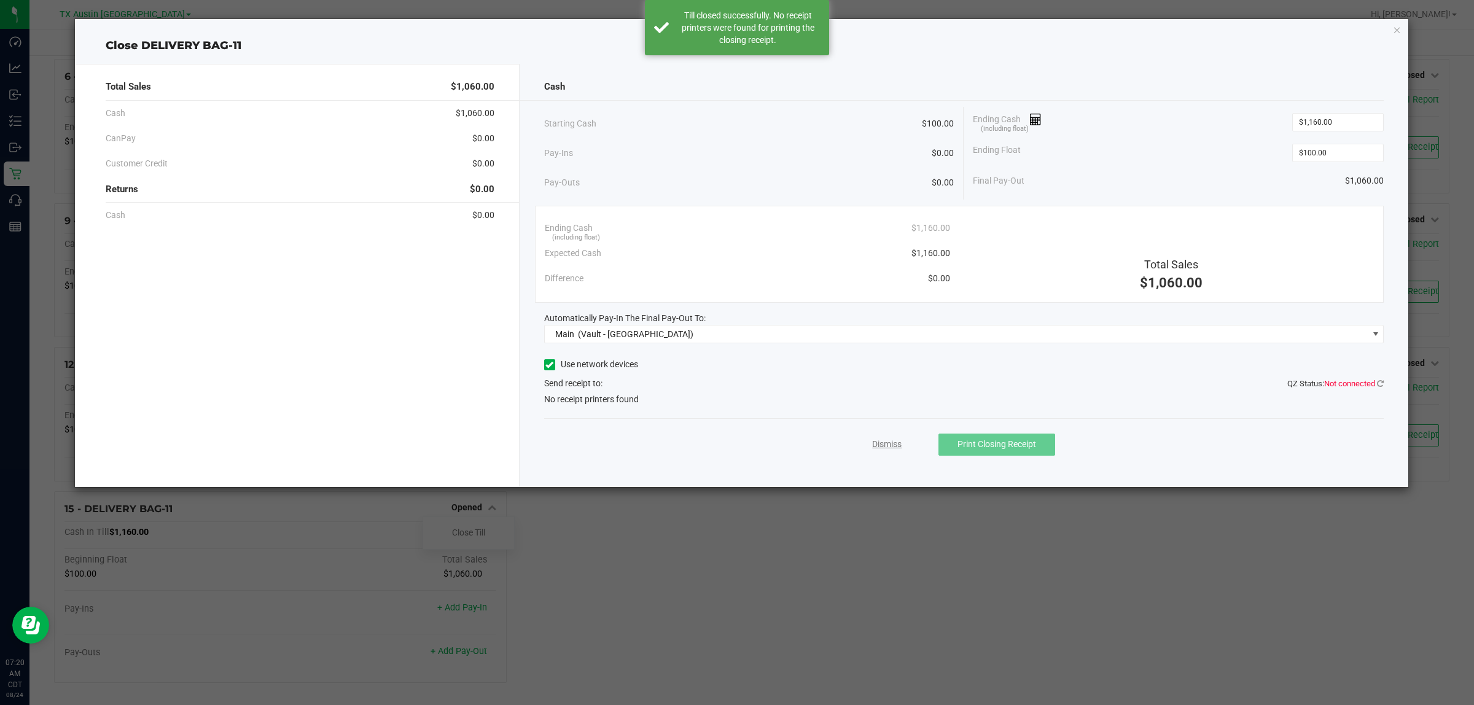
click at [892, 446] on link "Dismiss" at bounding box center [886, 444] width 29 height 13
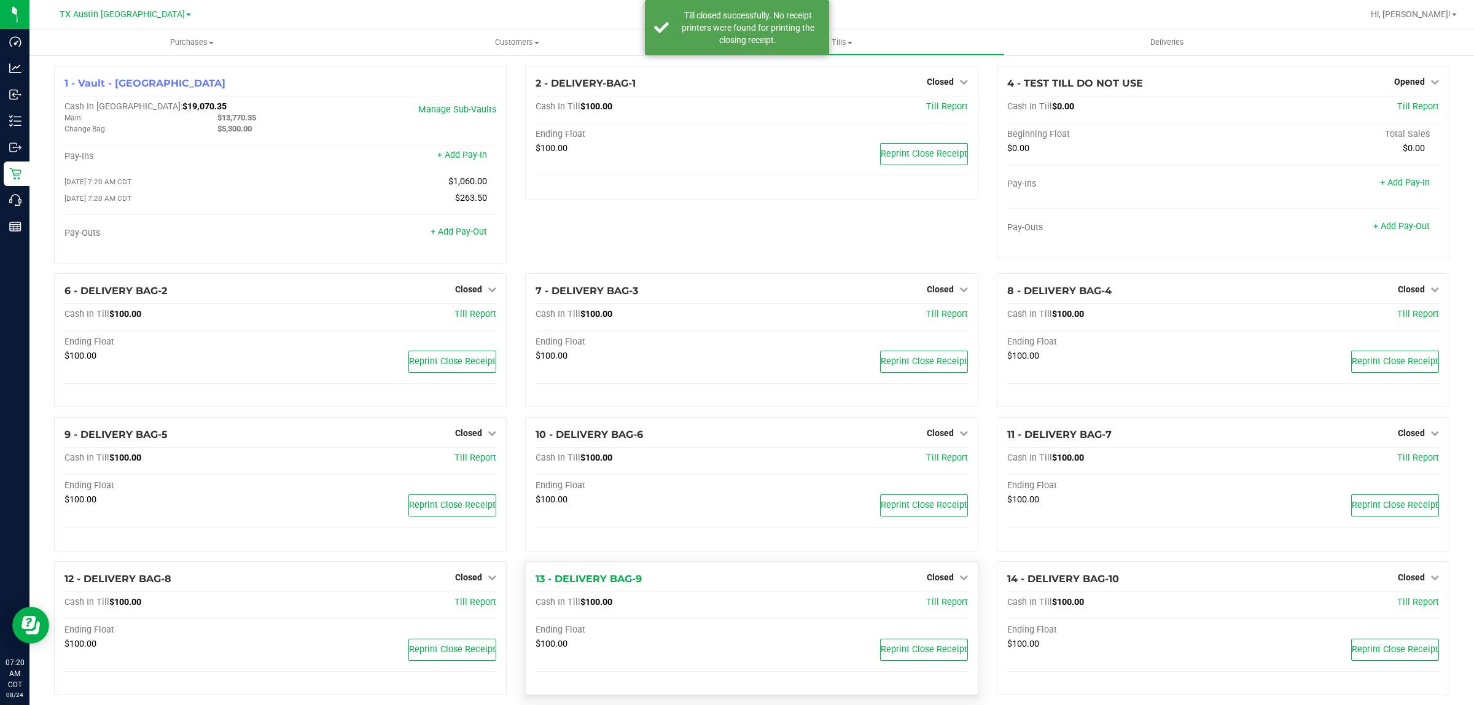
scroll to position [0, 0]
click at [1155, 37] on span "Deliveries" at bounding box center [1167, 42] width 67 height 11
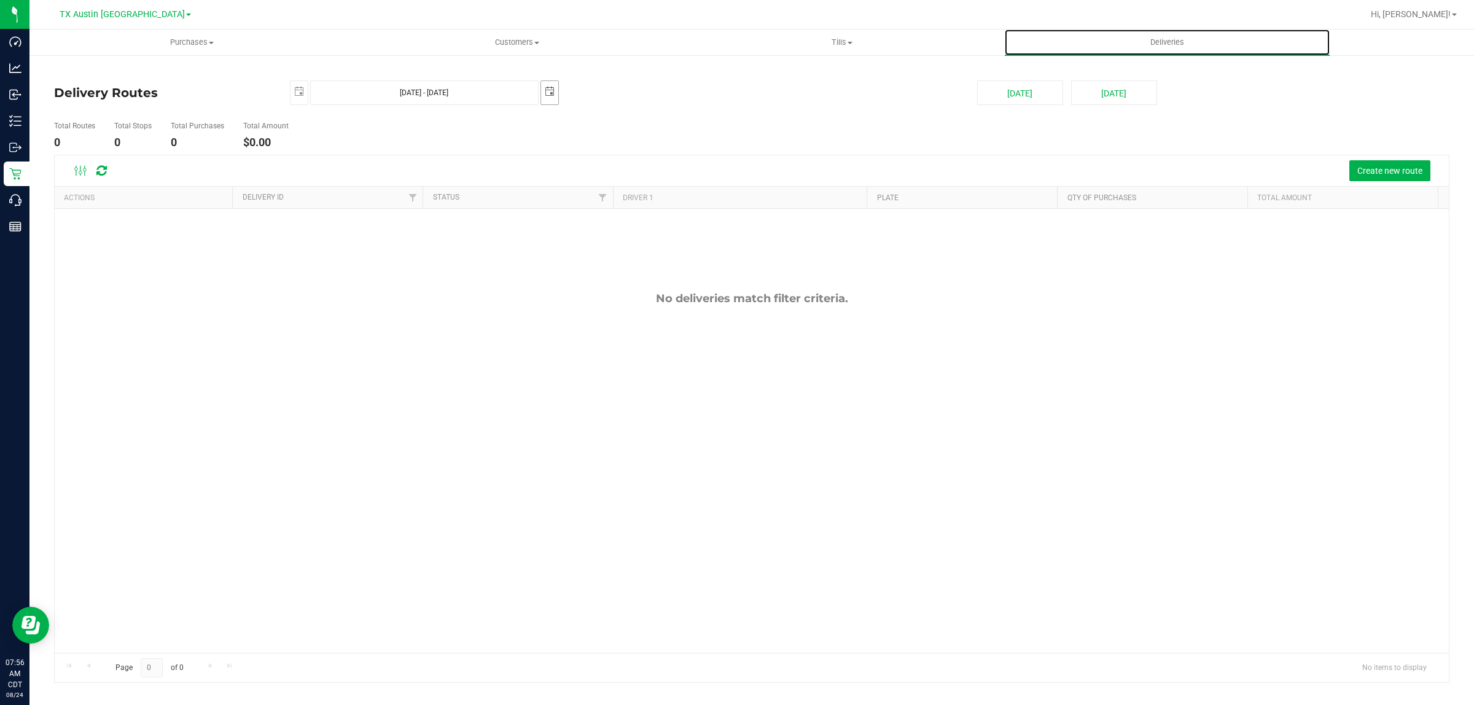
click at [551, 90] on span "select" at bounding box center [550, 92] width 10 height 10
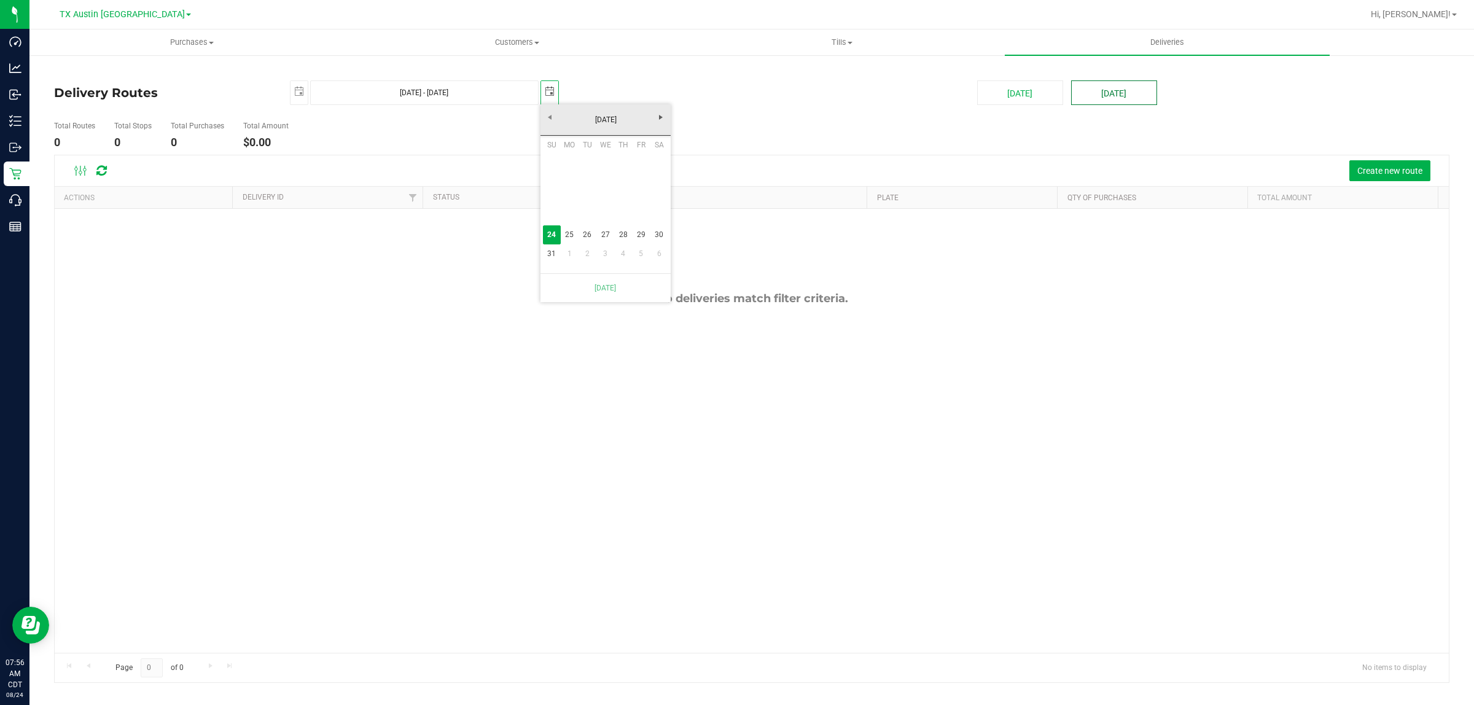
click at [1134, 95] on button "[DATE]" at bounding box center [1114, 92] width 86 height 25
type input "Aug 25, 2025 - Aug 25, 2025"
type input "2025-08-25"
click at [1114, 97] on button "[DATE]" at bounding box center [1114, 92] width 86 height 25
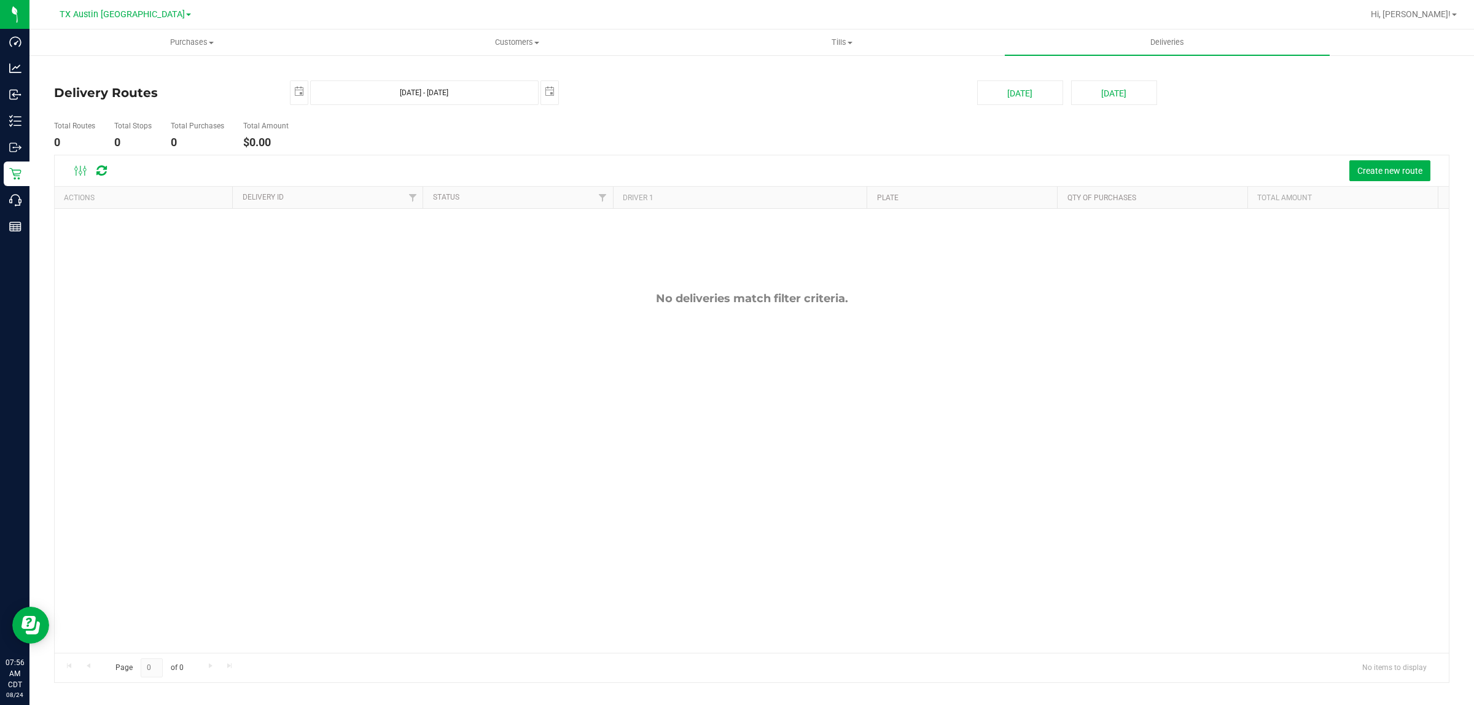
click at [677, 152] on ul "Total Routes 0 Total Stops 0 Total Purchases 0 Total Amount $0.00" at bounding box center [514, 135] width 927 height 39
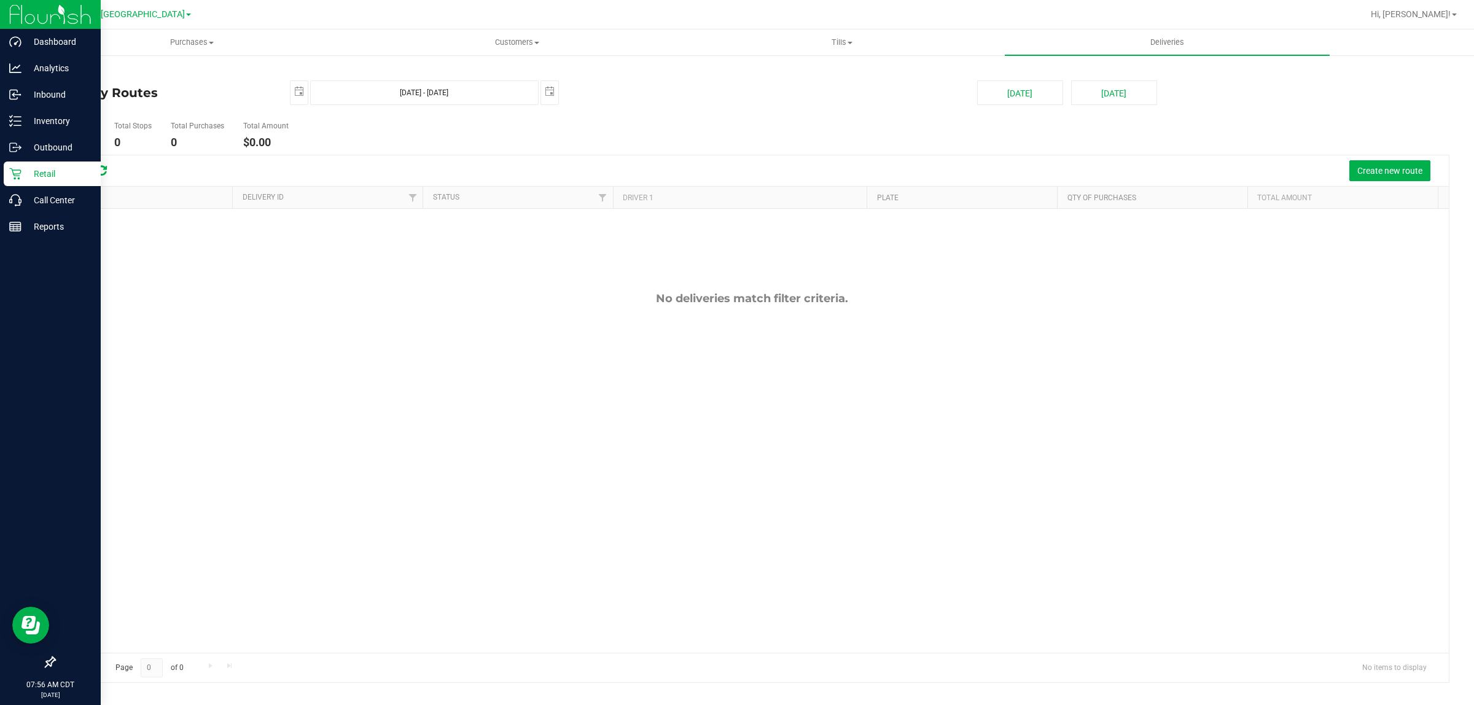
click at [39, 176] on p "Retail" at bounding box center [58, 173] width 74 height 15
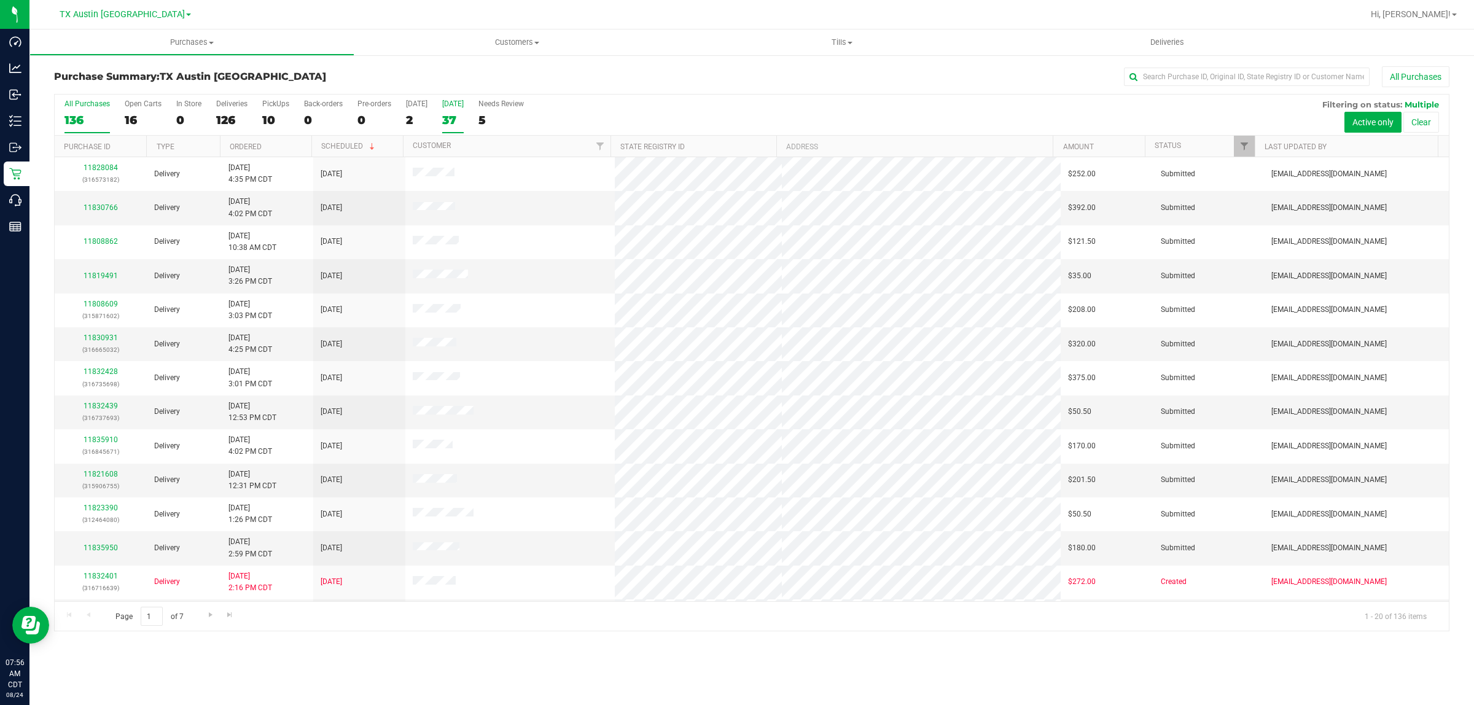
click at [462, 114] on div "37" at bounding box center [452, 120] width 21 height 14
click at [0, 0] on input "Tomorrow 37" at bounding box center [0, 0] width 0 height 0
click at [1352, 36] on ul "Purchases Summary of purchases Fulfillment All purchases Customers All customer…" at bounding box center [766, 42] width 1474 height 26
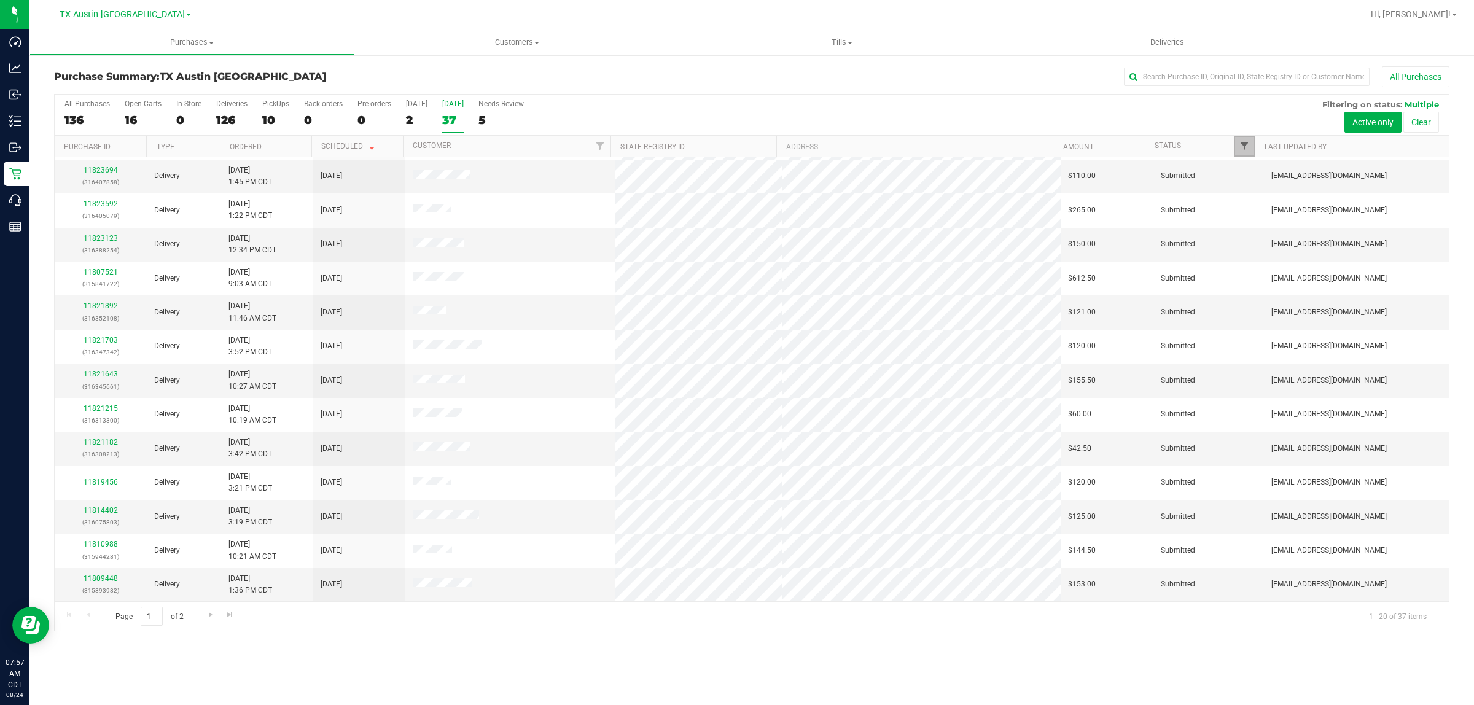
click at [1245, 145] on span "Filter" at bounding box center [1244, 146] width 10 height 10
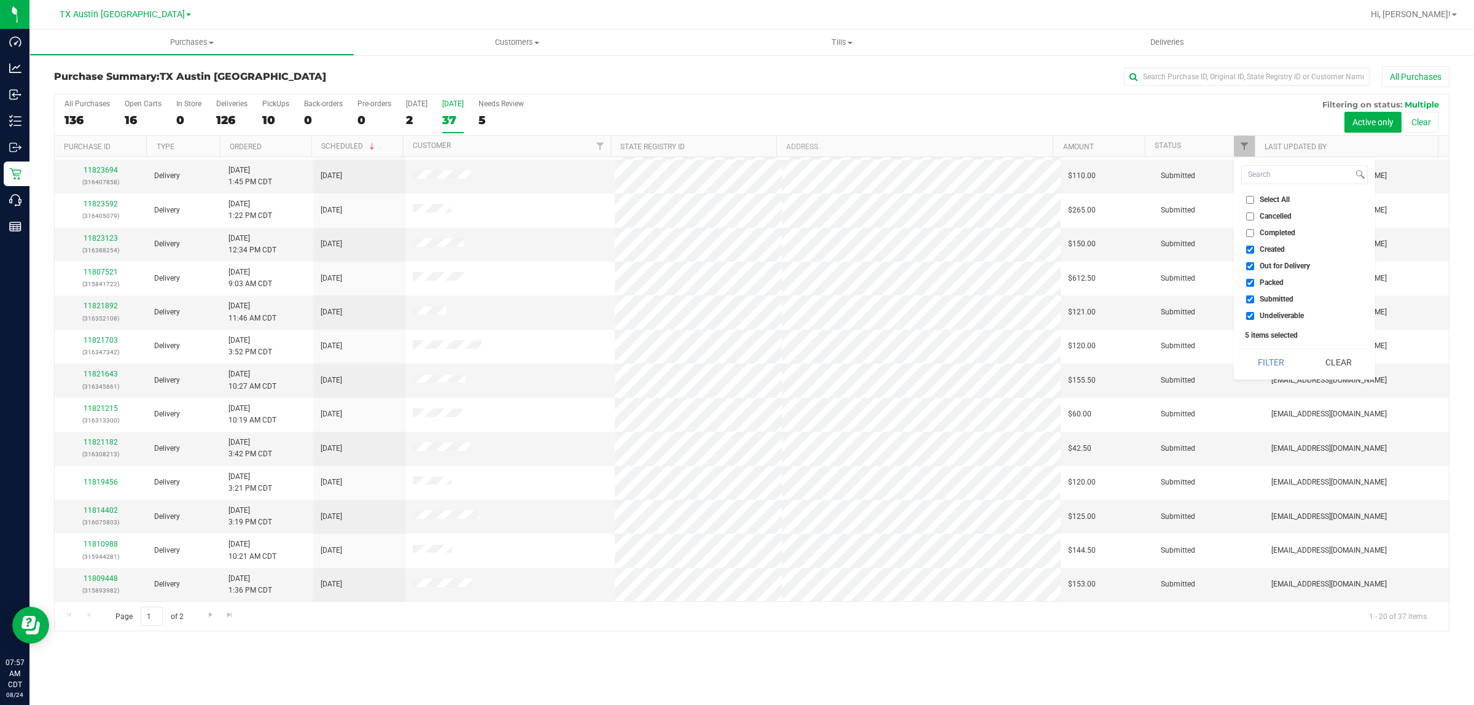
click at [1263, 248] on span "Created" at bounding box center [1272, 249] width 25 height 7
click at [1254, 248] on input "Created" at bounding box center [1250, 250] width 8 height 8
checkbox input "false"
drag, startPoint x: 1274, startPoint y: 263, endPoint x: 1278, endPoint y: 284, distance: 21.8
click at [1275, 263] on span "Out for Delivery" at bounding box center [1285, 265] width 50 height 7
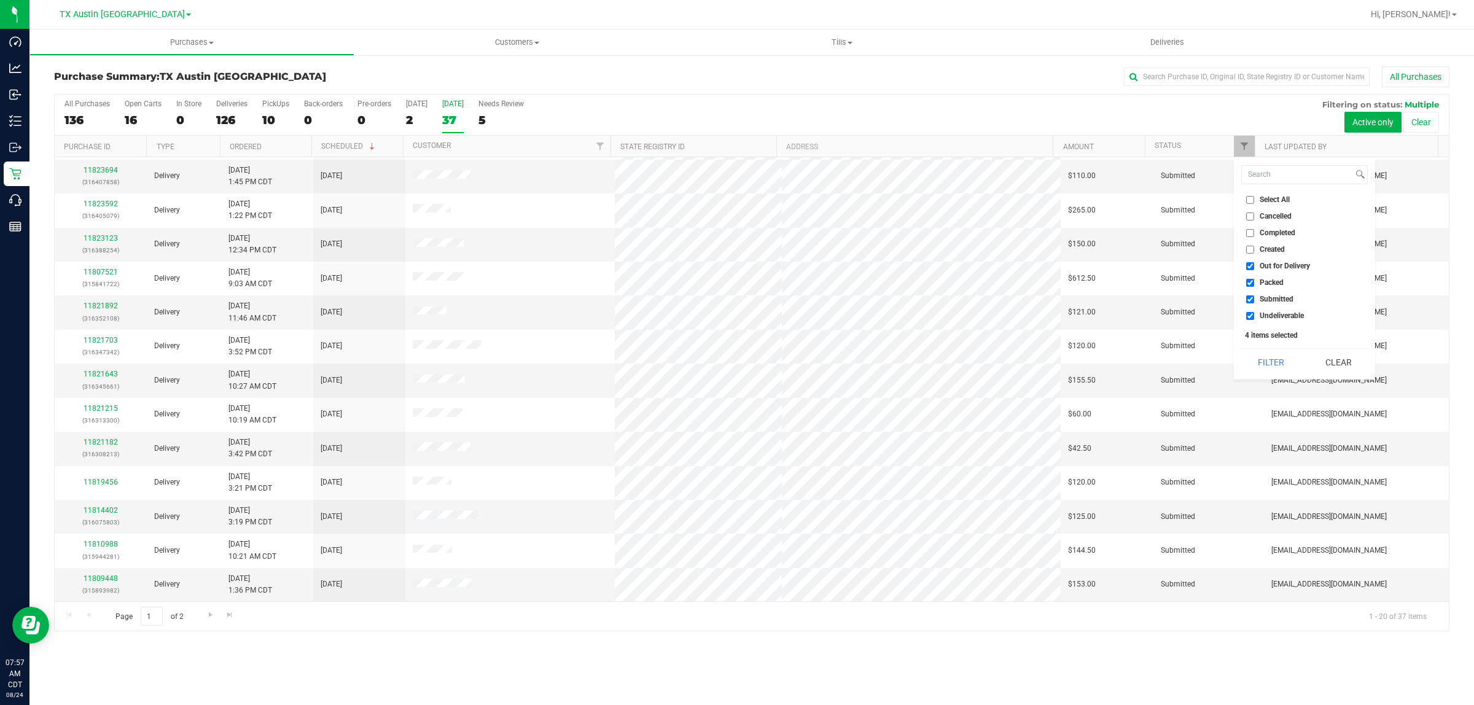
click at [1264, 263] on span "Out for Delivery" at bounding box center [1285, 265] width 50 height 7
click at [1254, 263] on input "Out for Delivery" at bounding box center [1250, 266] width 8 height 8
checkbox input "false"
click at [1267, 295] on span "Submitted" at bounding box center [1277, 298] width 34 height 7
click at [1254, 295] on input "Submitted" at bounding box center [1250, 299] width 8 height 8
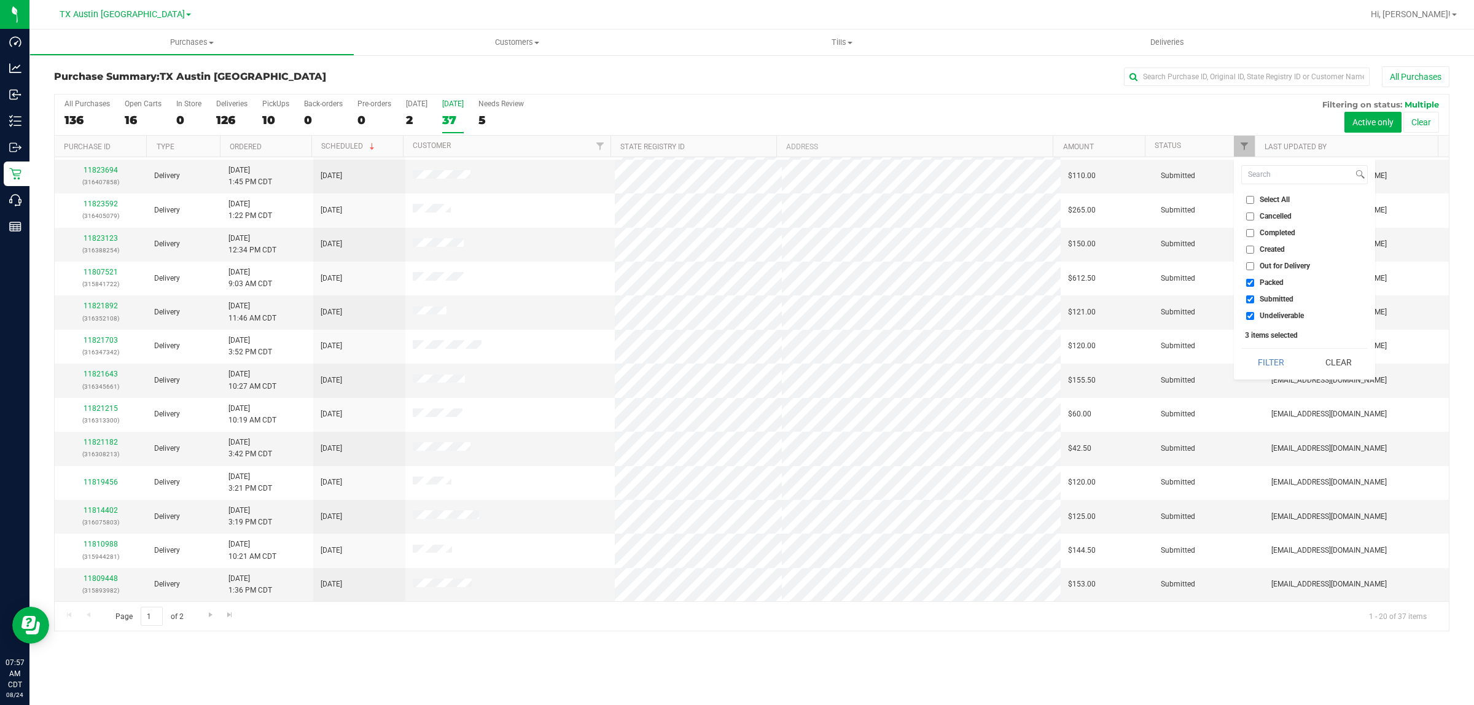
checkbox input "false"
click at [1267, 315] on span "Undeliverable" at bounding box center [1282, 315] width 44 height 7
click at [1254, 315] on input "Undeliverable" at bounding box center [1250, 316] width 8 height 8
checkbox input "false"
click at [1265, 357] on button "Filter" at bounding box center [1270, 362] width 59 height 27
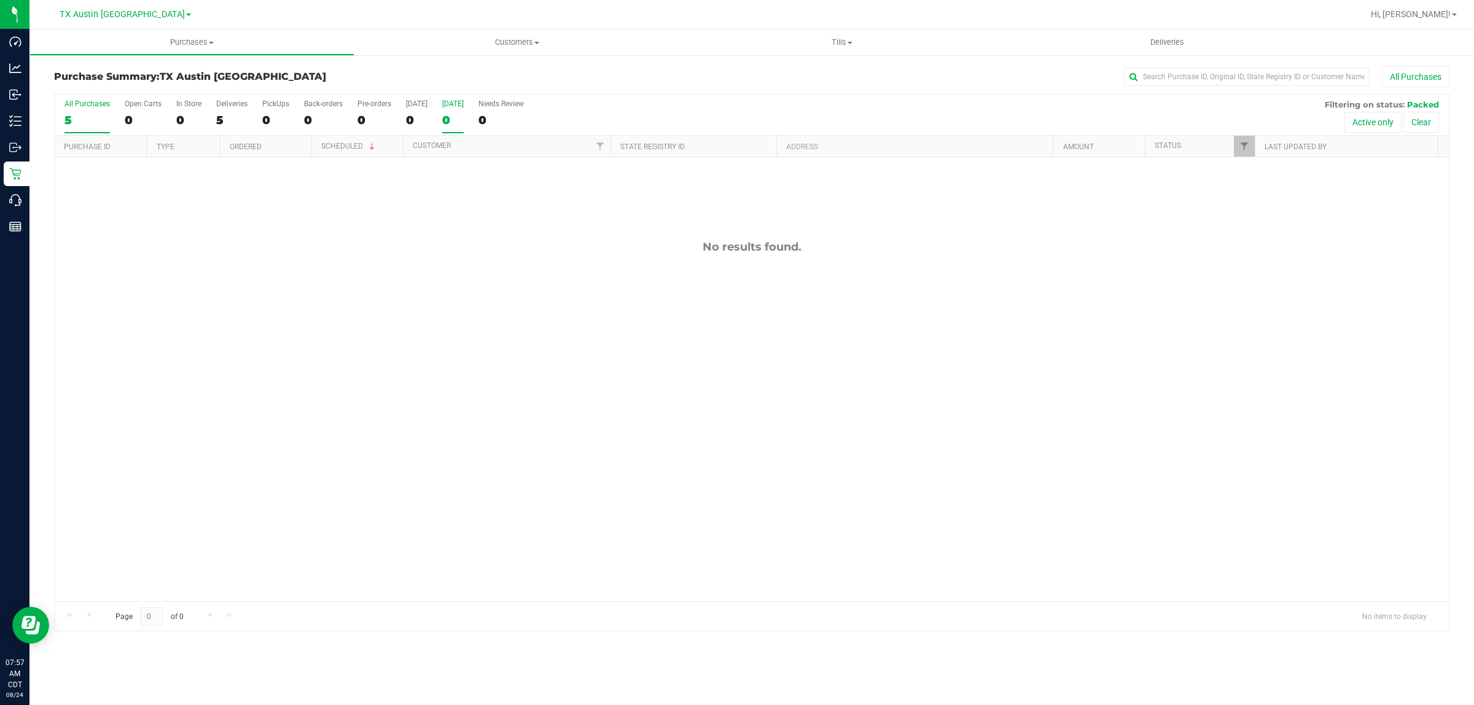
click at [75, 123] on div "5" at bounding box center [86, 120] width 45 height 14
click at [0, 0] on input "All Purchases 5" at bounding box center [0, 0] width 0 height 0
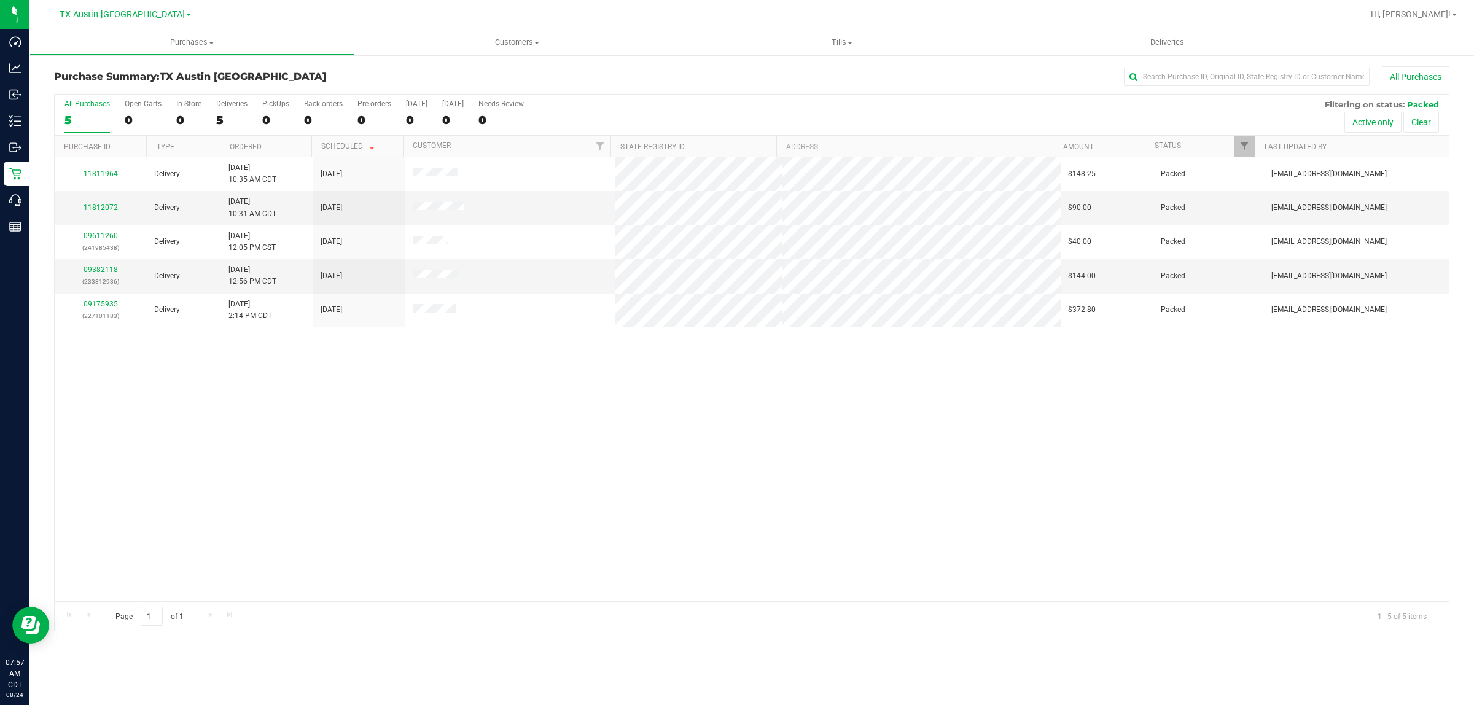
click at [636, 108] on div "All Purchases 5 Open Carts 0 In Store 0 Deliveries 5 PickUps 0 Back-orders 0 Pr…" at bounding box center [752, 115] width 1394 height 41
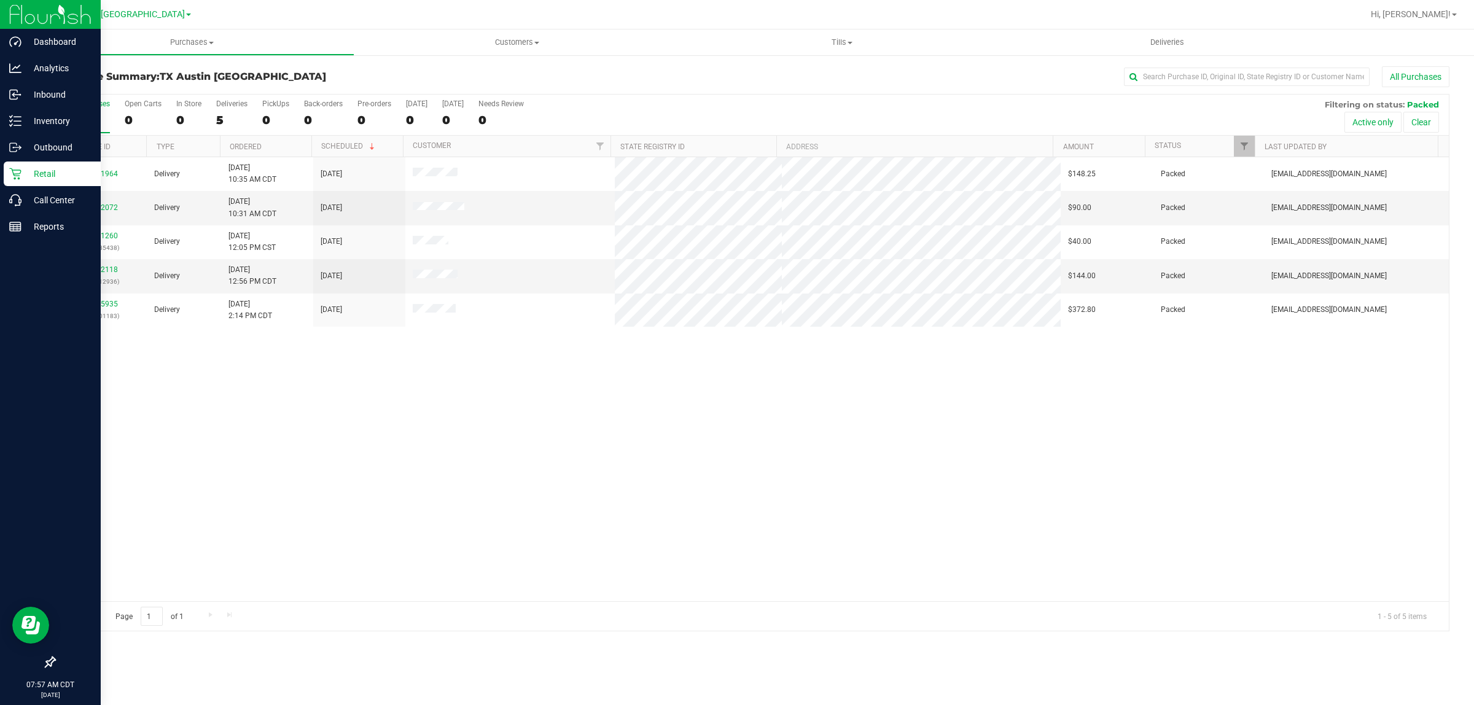
click at [44, 173] on p "Retail" at bounding box center [58, 173] width 74 height 15
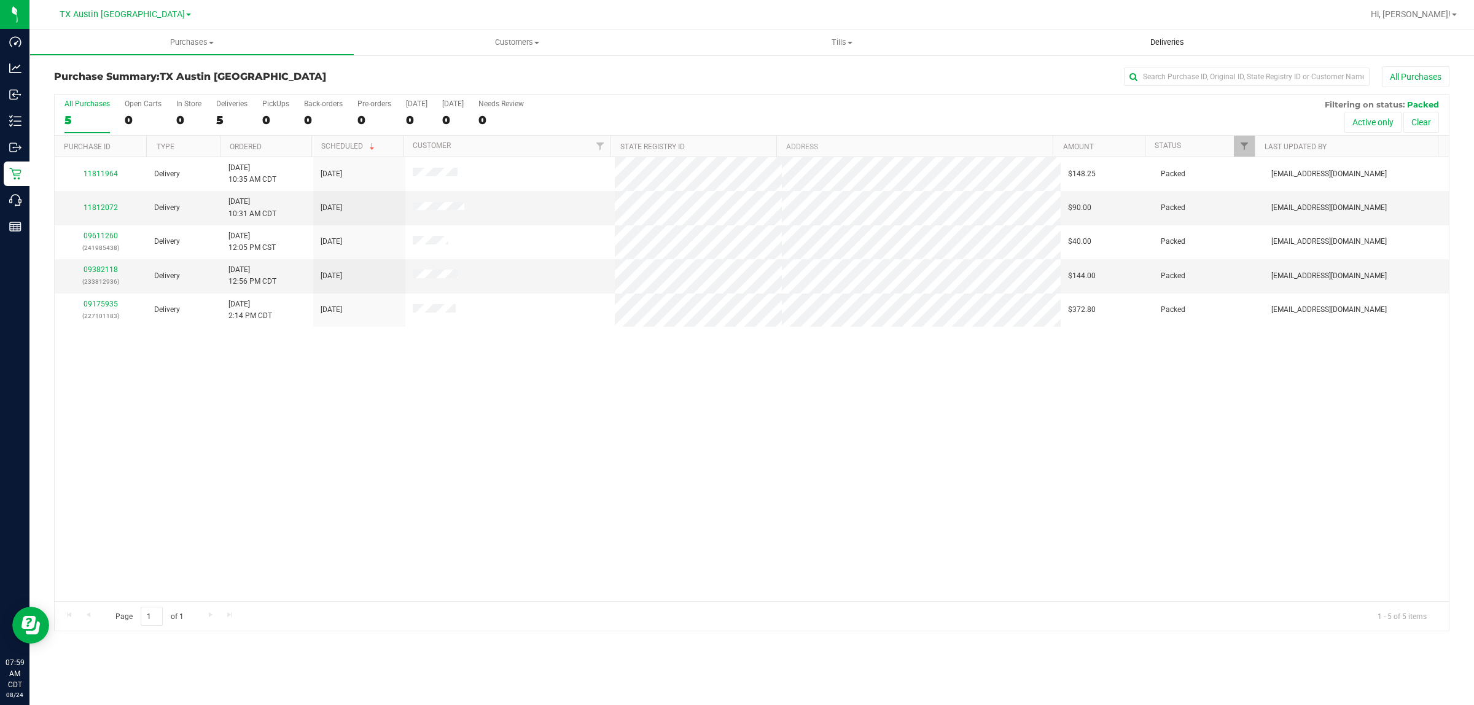
click at [1293, 31] on uib-tab-heading "Deliveries" at bounding box center [1167, 42] width 325 height 26
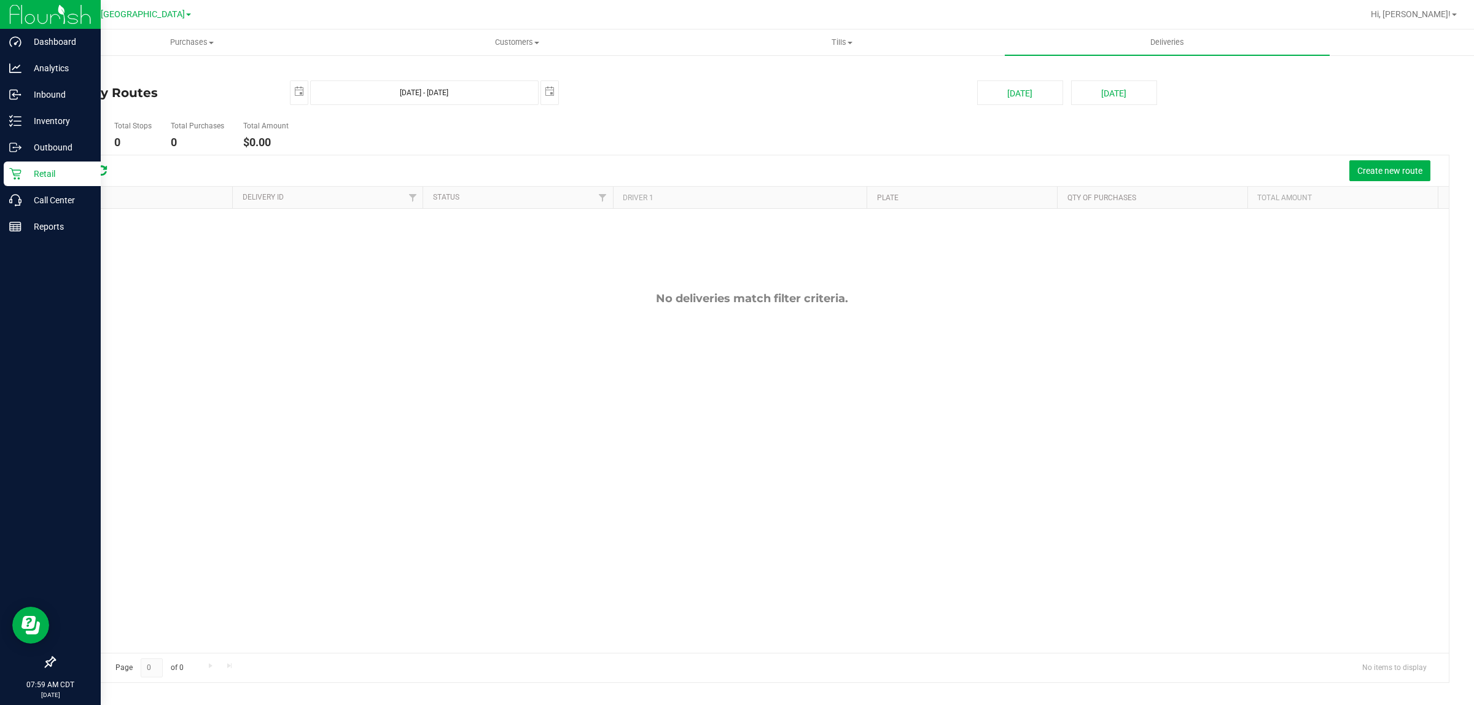
click at [37, 180] on p "Retail" at bounding box center [58, 173] width 74 height 15
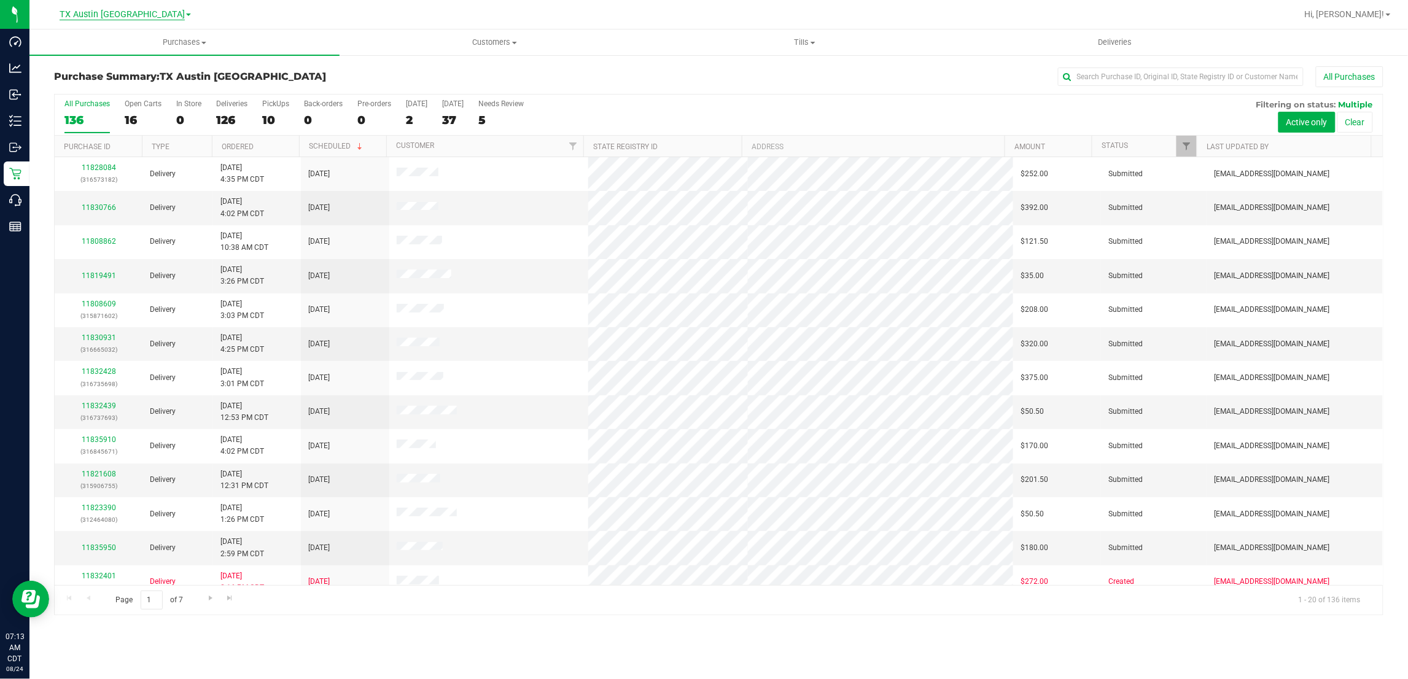
click at [133, 19] on span "TX Austin [GEOGRAPHIC_DATA]" at bounding box center [122, 14] width 125 height 11
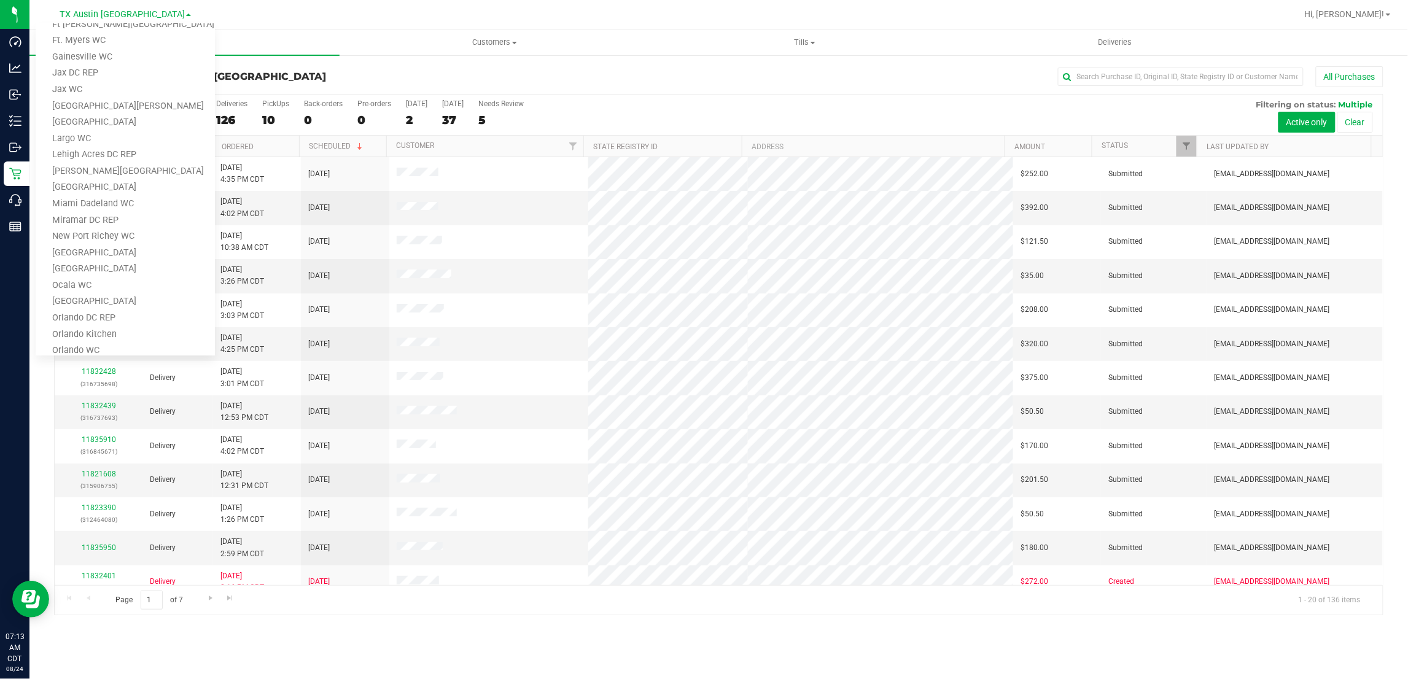
scroll to position [537, 0]
click at [112, 274] on link "TX San Antonio Retail" at bounding box center [125, 273] width 179 height 17
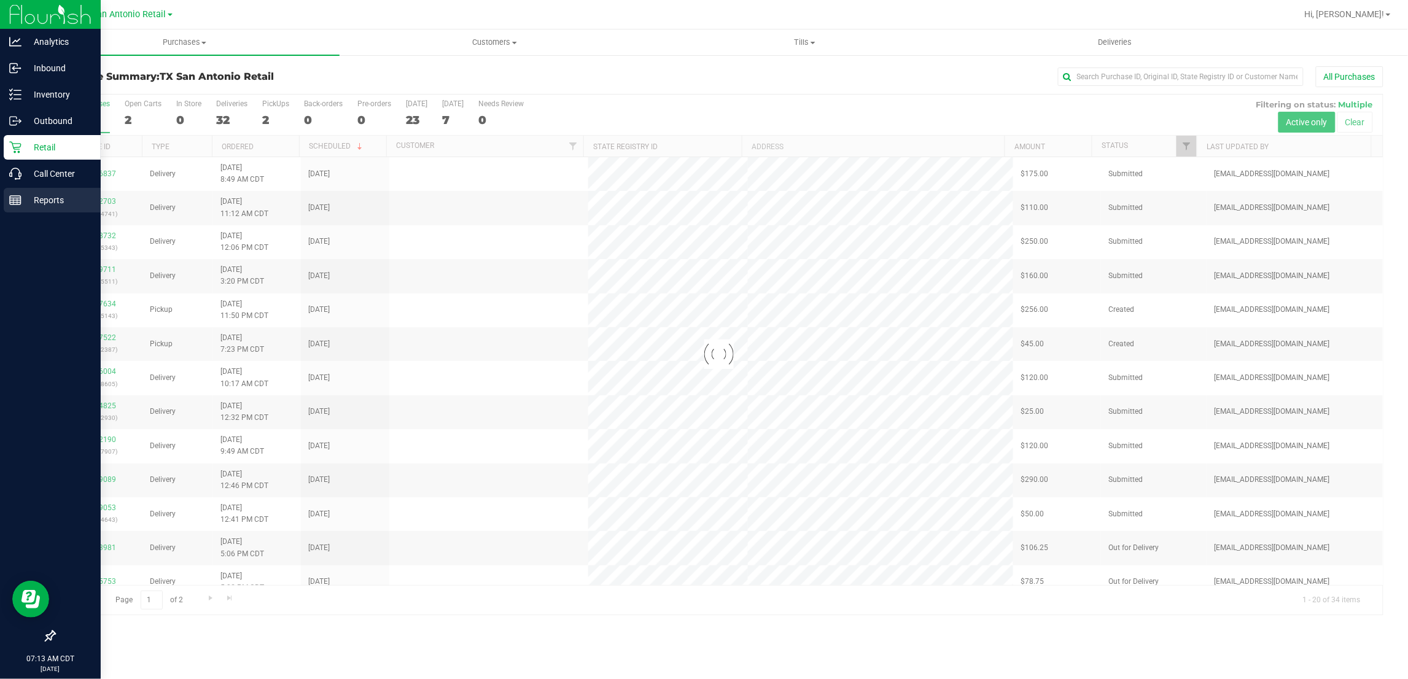
click at [41, 203] on p "Reports" at bounding box center [58, 200] width 74 height 15
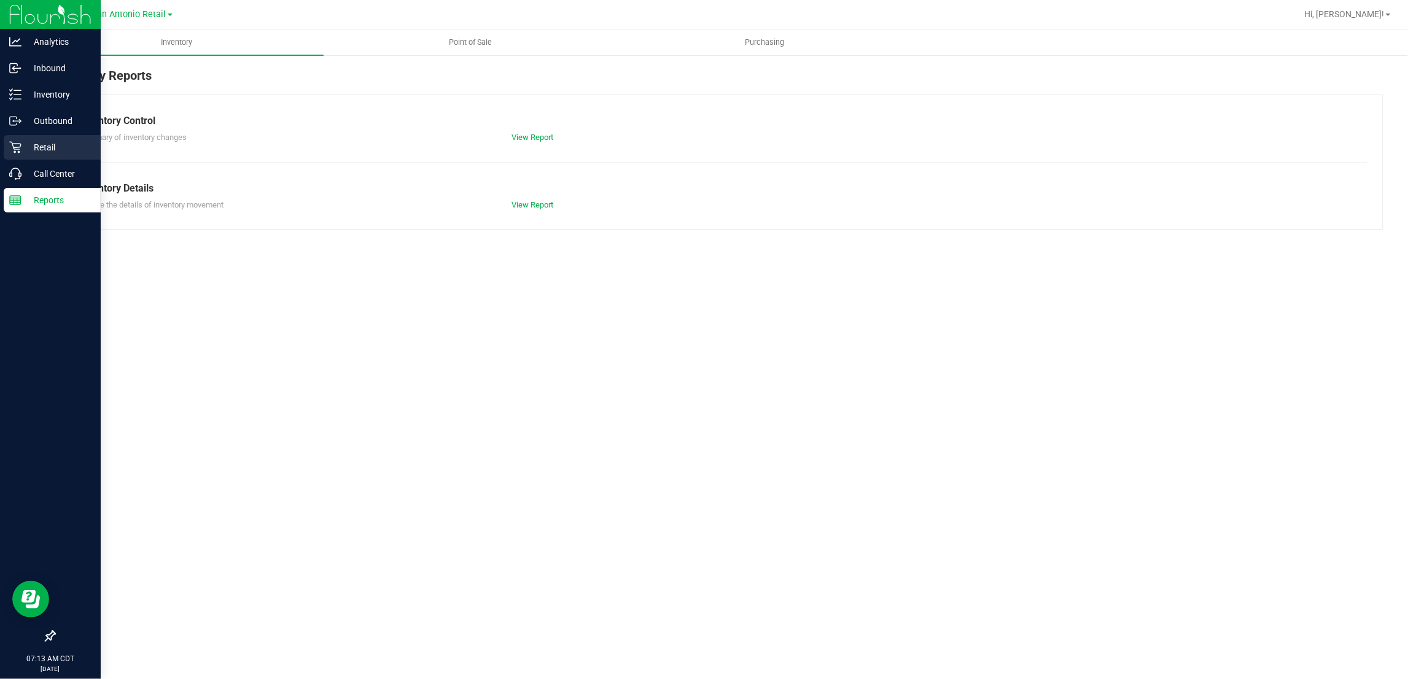
click at [40, 143] on p "Retail" at bounding box center [58, 147] width 74 height 15
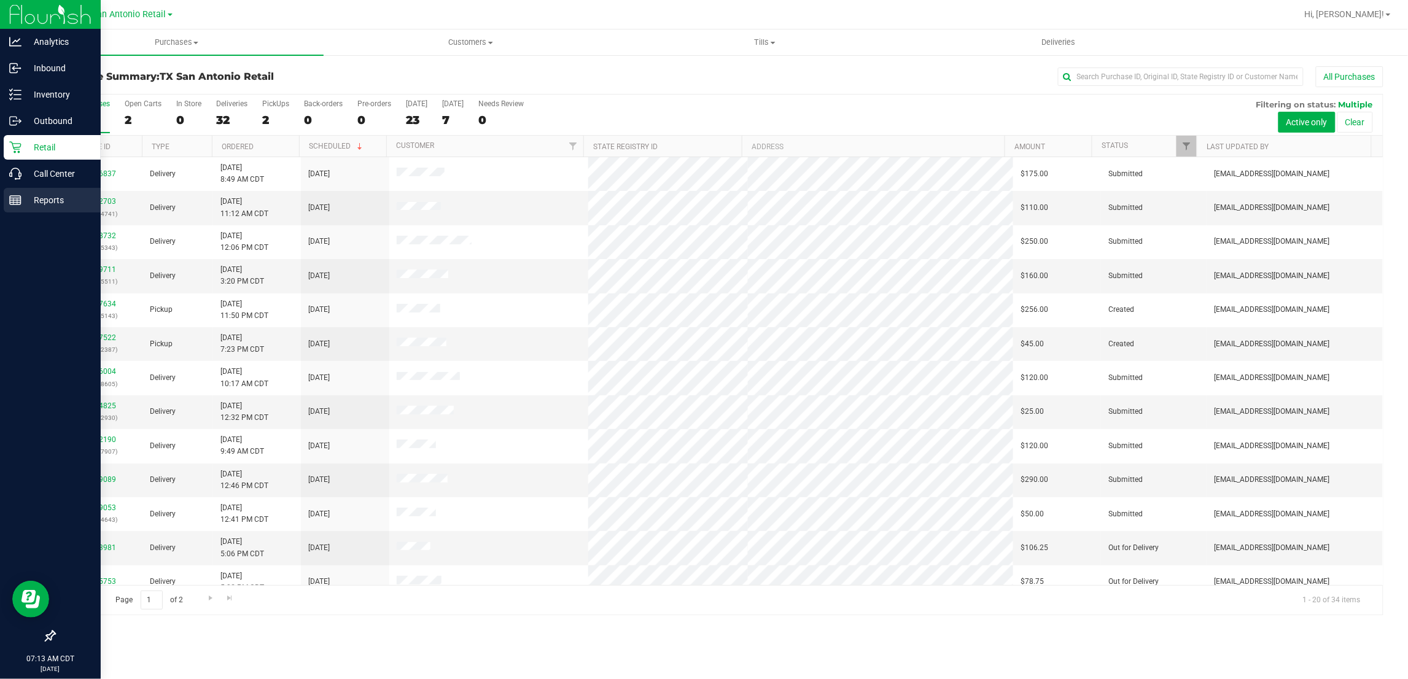
click at [26, 200] on p "Reports" at bounding box center [58, 200] width 74 height 15
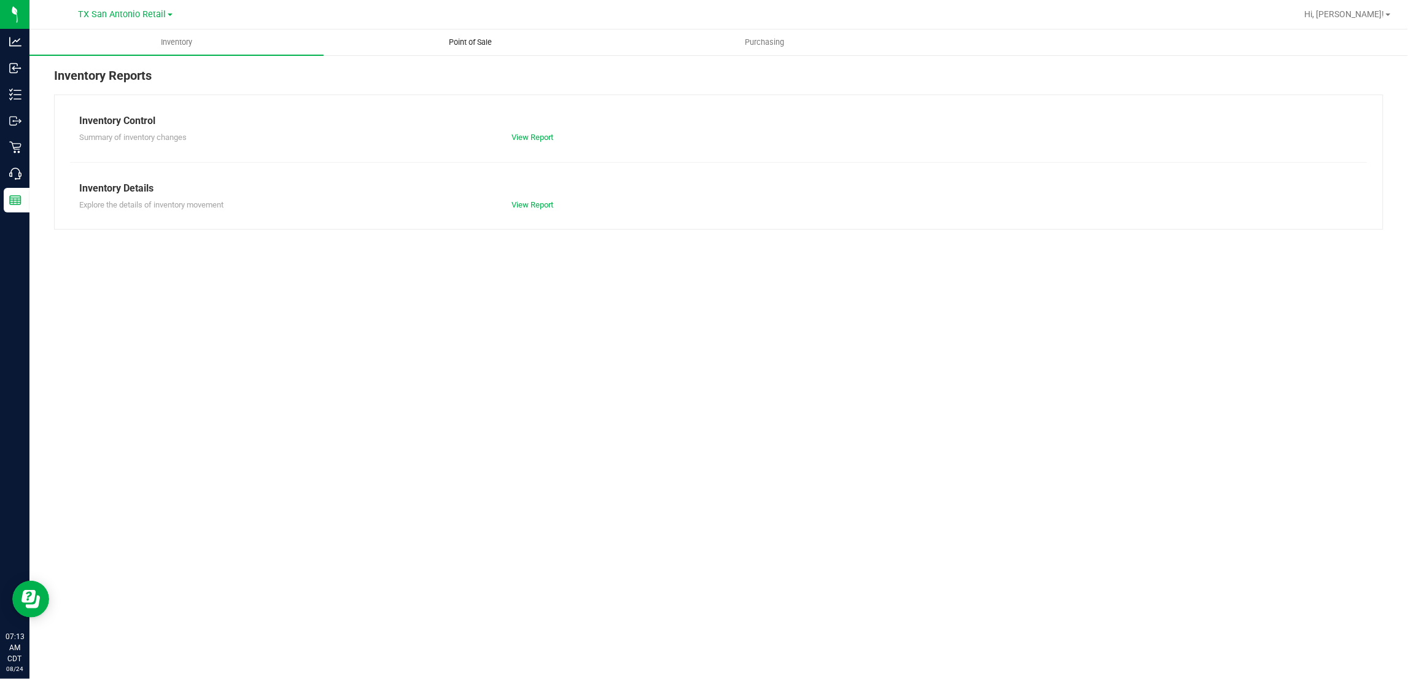
click at [483, 45] on span "Point of Sale" at bounding box center [471, 42] width 76 height 11
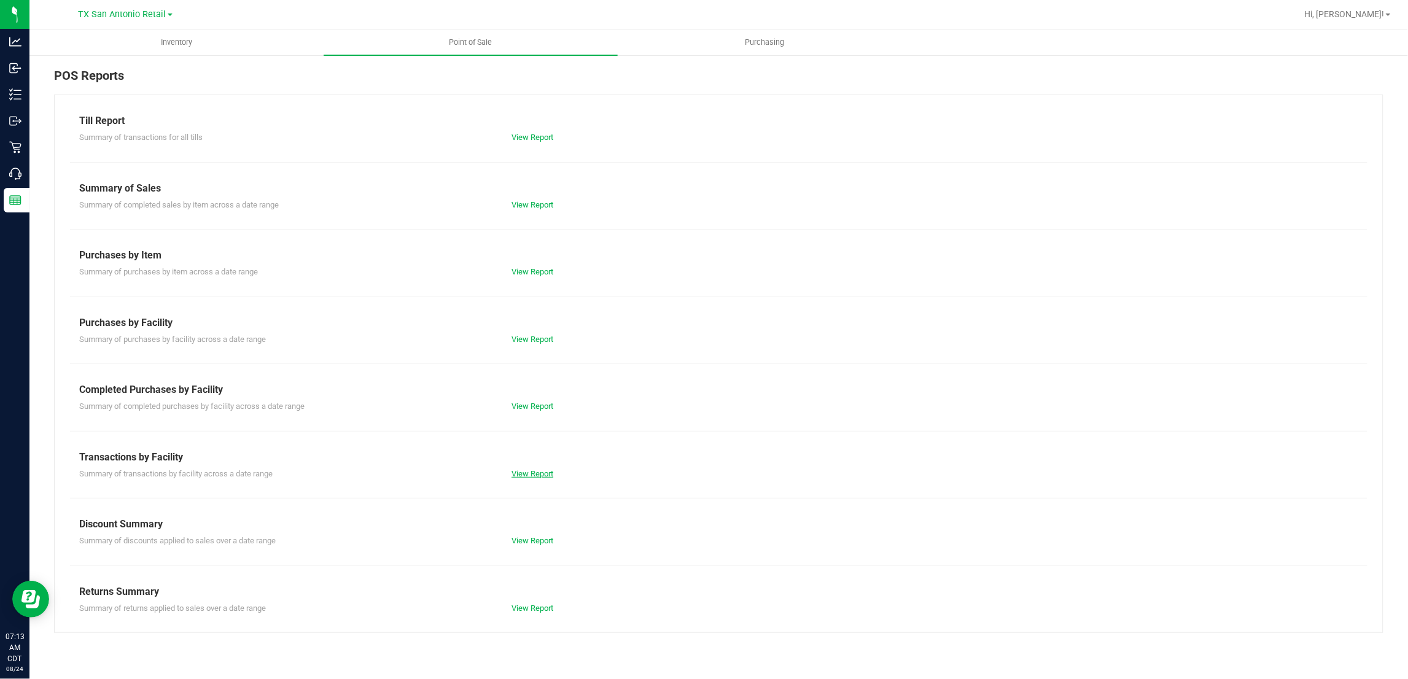
click at [540, 474] on link "View Report" at bounding box center [533, 473] width 42 height 9
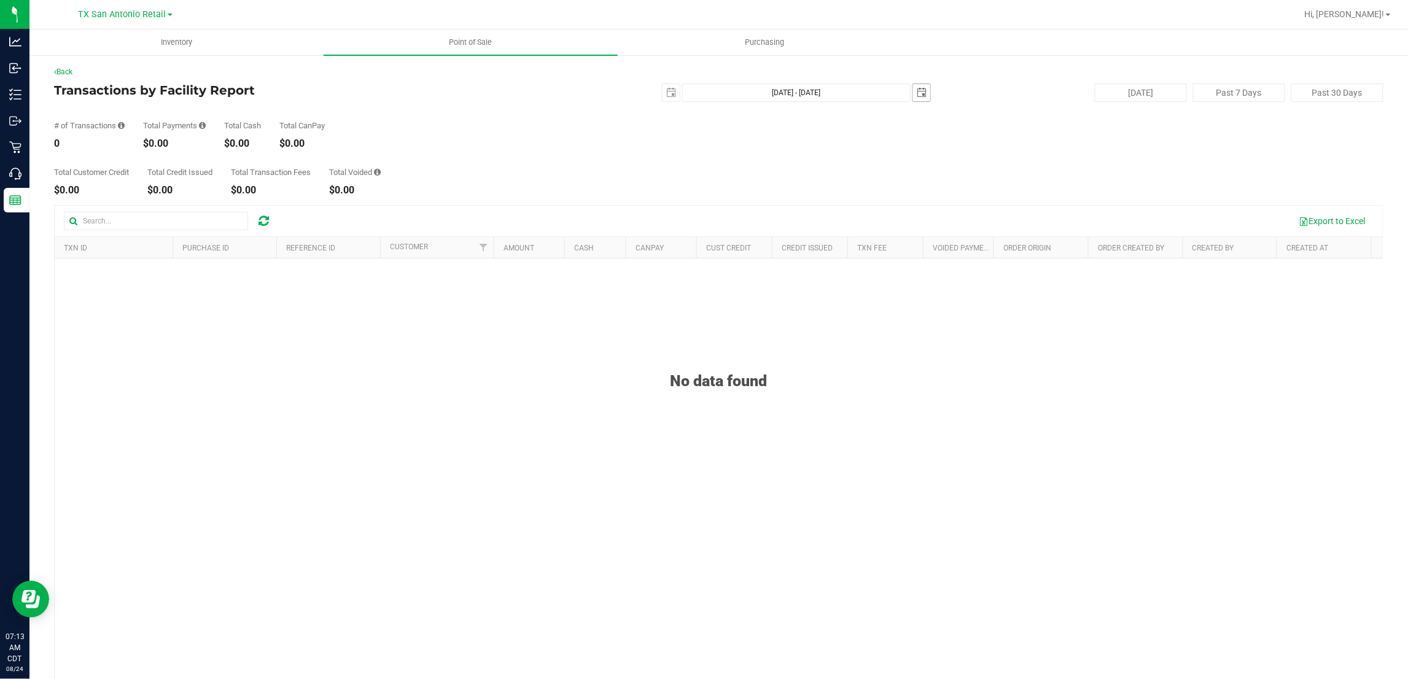
click at [917, 95] on span "select" at bounding box center [922, 93] width 10 height 10
click at [695, 146] on div "# of Transactions 0 Total Payments $0.00 Total Cash $0.00 Total CanPay $0.00" at bounding box center [719, 125] width 1330 height 47
click at [653, 89] on div "[DATE] [DATE] - [DATE] [DATE]" at bounding box center [714, 93] width 453 height 18
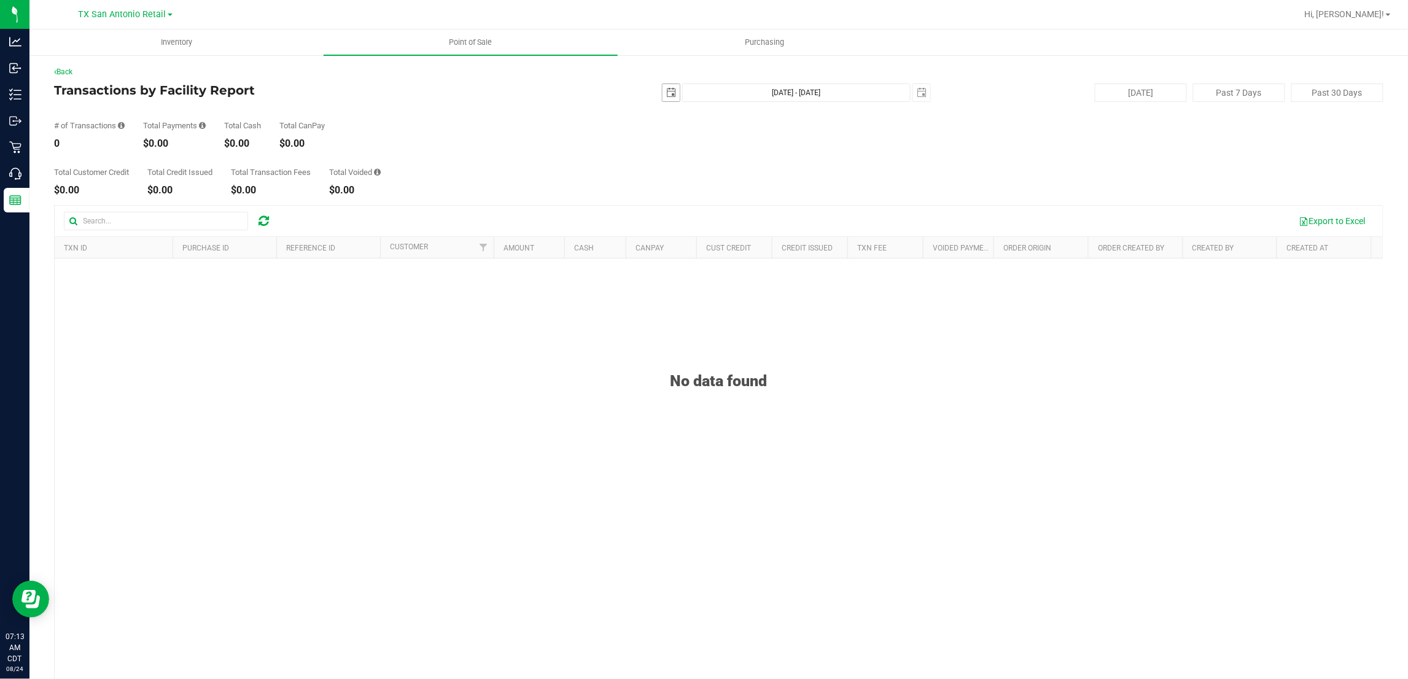
click at [666, 90] on span "select" at bounding box center [671, 93] width 10 height 10
click at [774, 216] on link "23" at bounding box center [774, 217] width 18 height 19
type input "[DATE]"
type input "[DATE] - [DATE]"
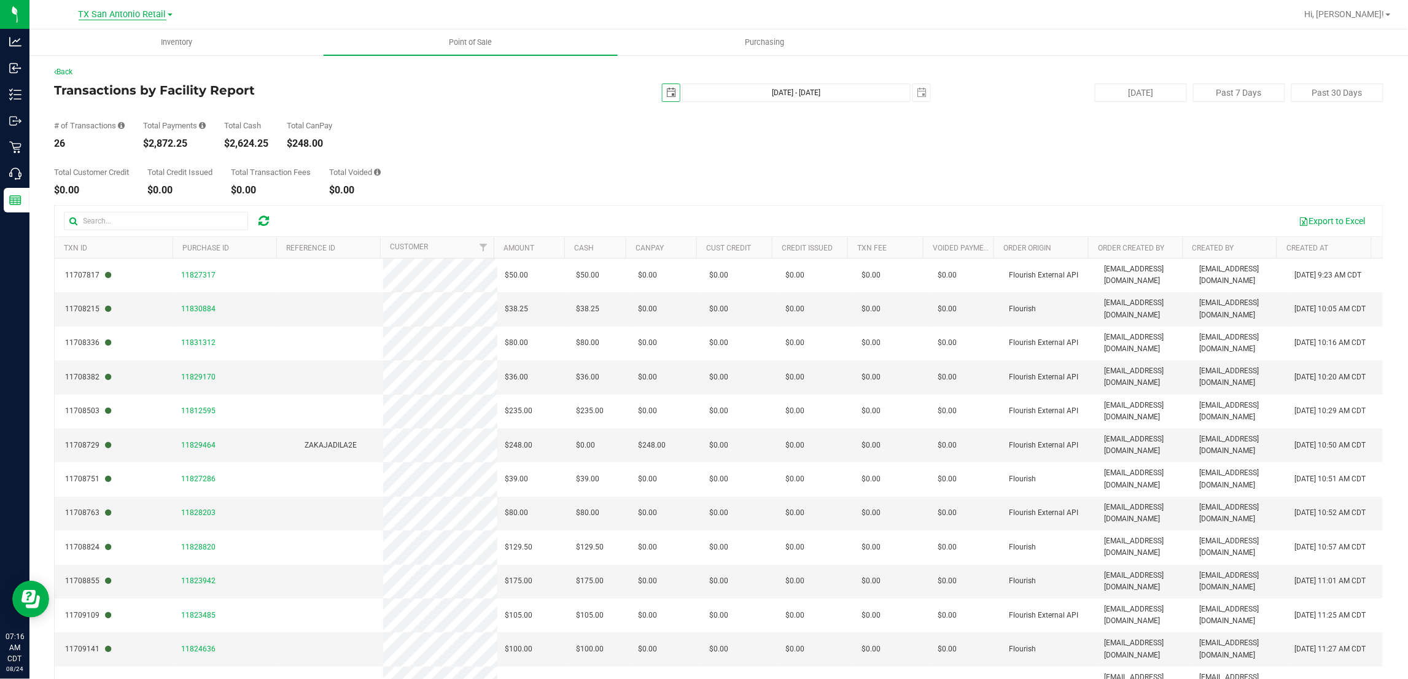
click at [149, 14] on span "TX San Antonio Retail" at bounding box center [123, 14] width 88 height 11
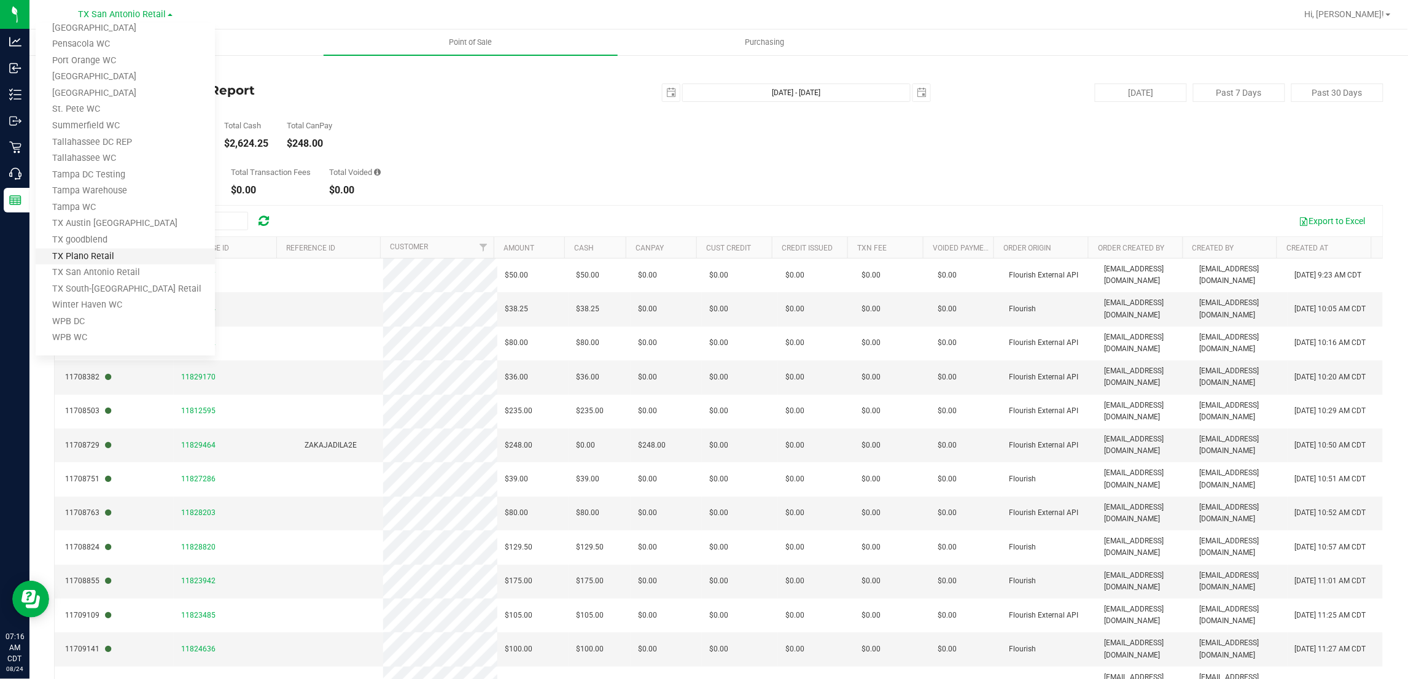
click at [117, 249] on link "TX Plano Retail" at bounding box center [125, 257] width 179 height 17
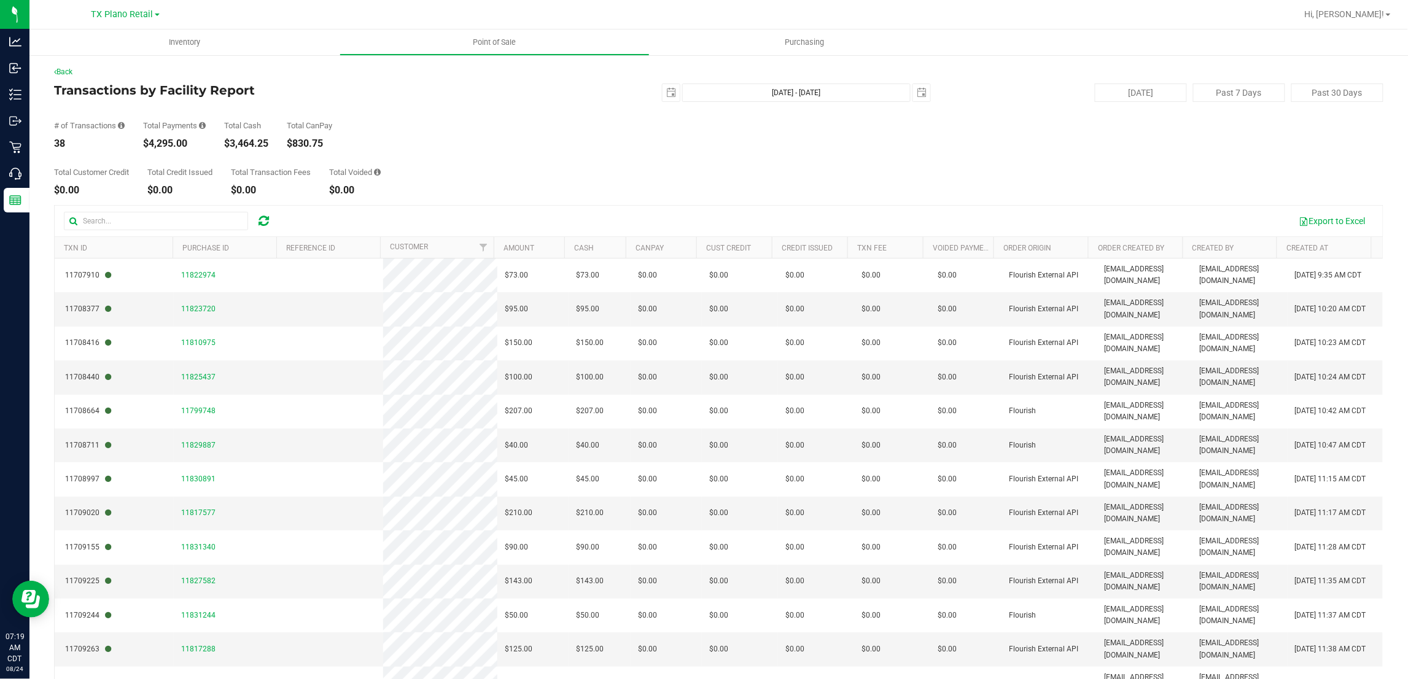
click at [124, 8] on link "TX Plano Retail" at bounding box center [126, 14] width 68 height 12
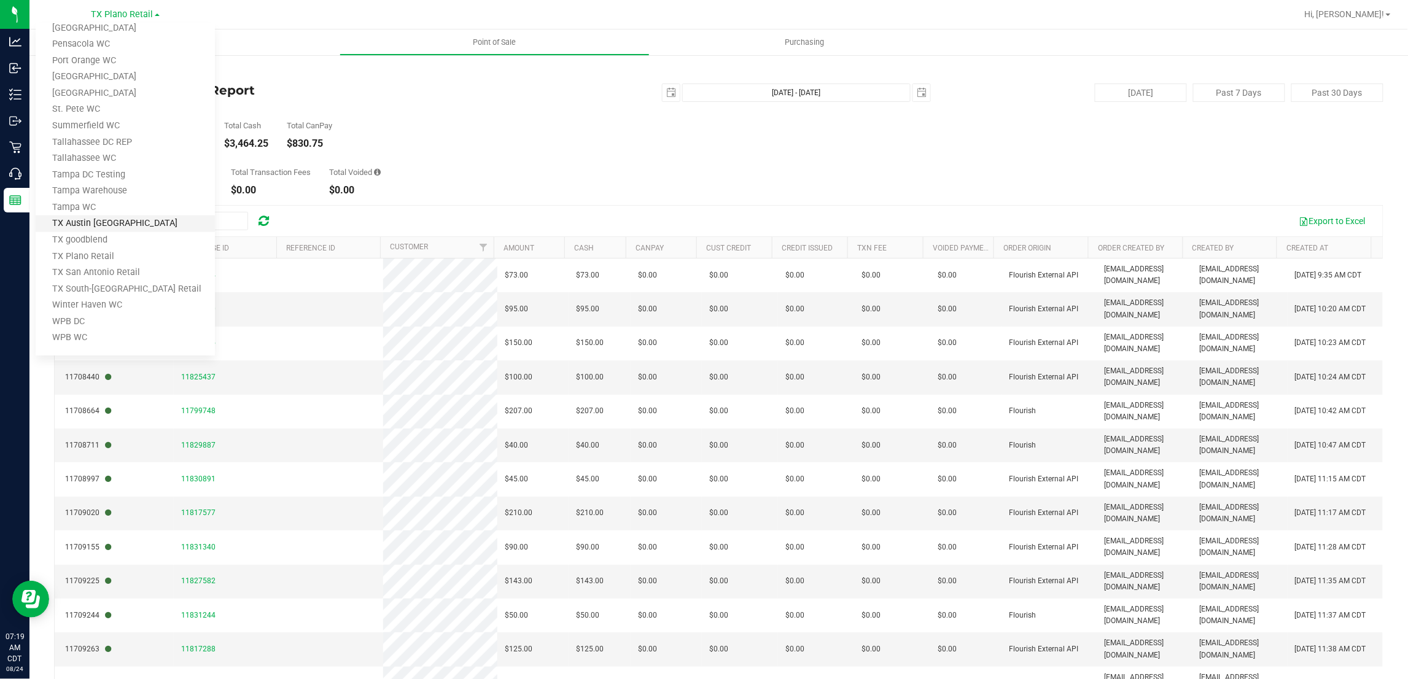
click at [92, 222] on link "TX Austin [GEOGRAPHIC_DATA]" at bounding box center [125, 224] width 179 height 17
